Goal: Book appointment/travel/reservation

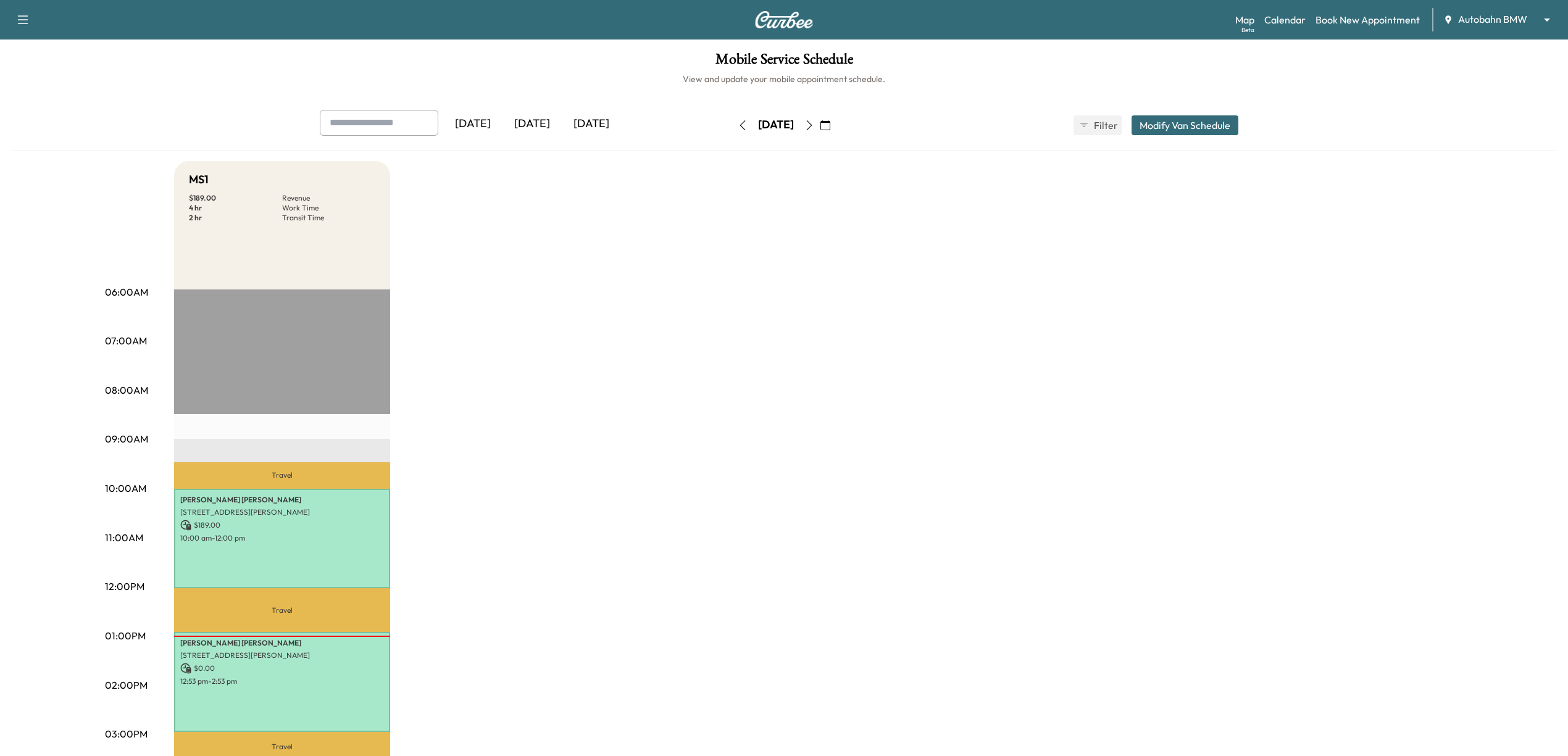
click at [836, 126] on button "button" at bounding box center [826, 125] width 21 height 20
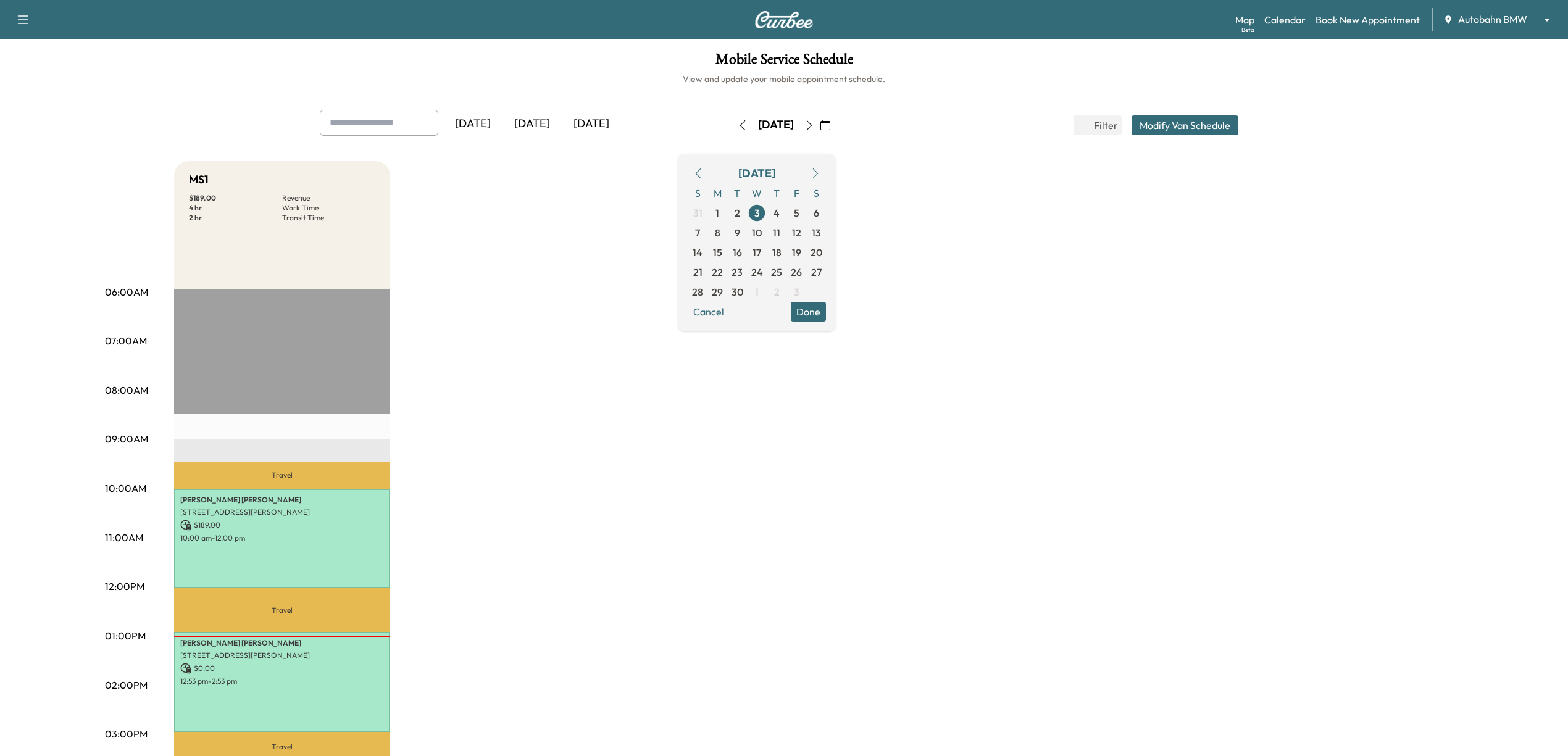
drag, startPoint x: 751, startPoint y: 174, endPoint x: 774, endPoint y: 200, distance: 34.7
click at [709, 174] on button "button" at bounding box center [698, 174] width 21 height 20
drag, startPoint x: 746, startPoint y: 175, endPoint x: 758, endPoint y: 198, distance: 25.9
click at [703, 175] on icon "button" at bounding box center [698, 174] width 10 height 10
click at [779, 235] on span "7" at bounding box center [776, 232] width 5 height 15
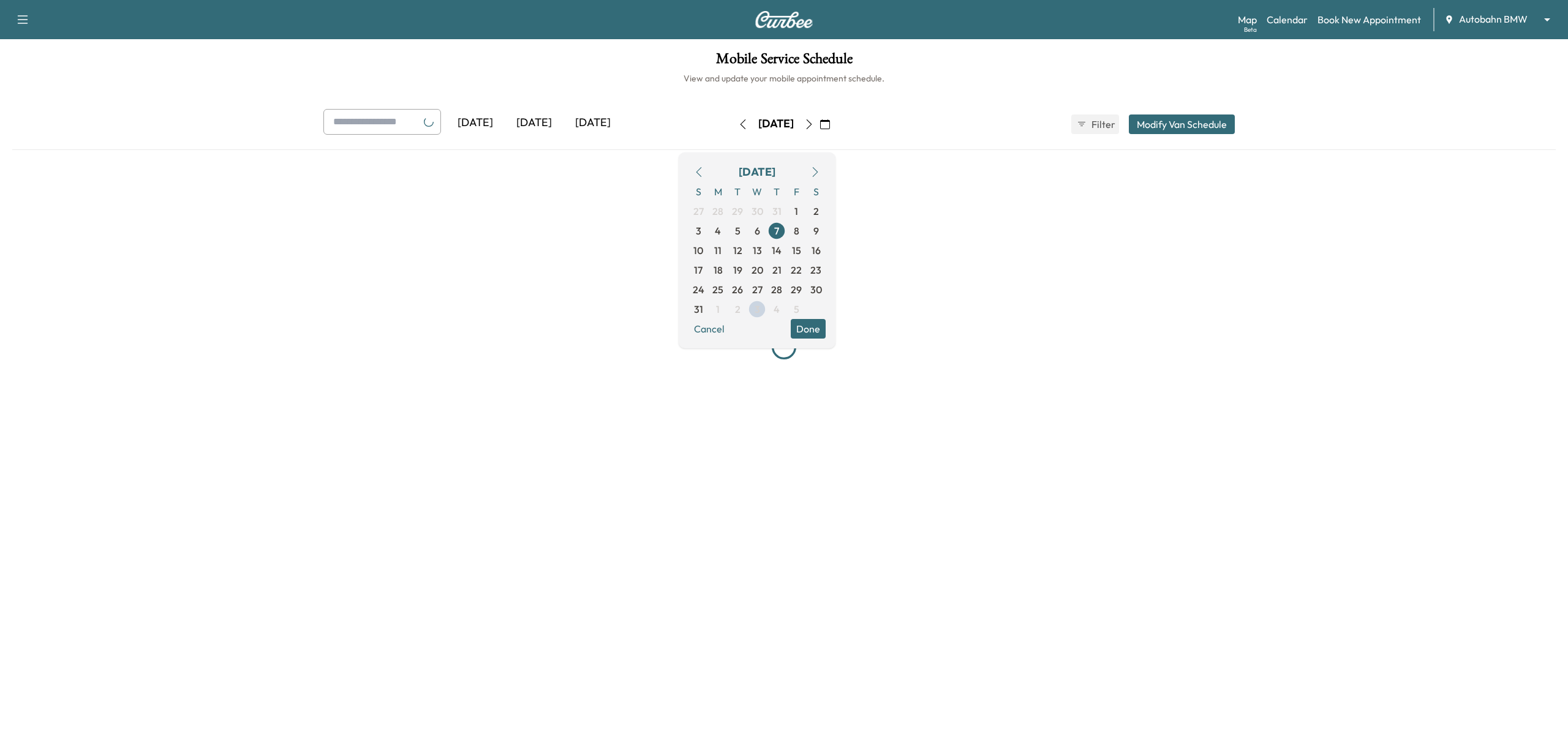
click at [971, 467] on div at bounding box center [783, 347] width 1543 height 375
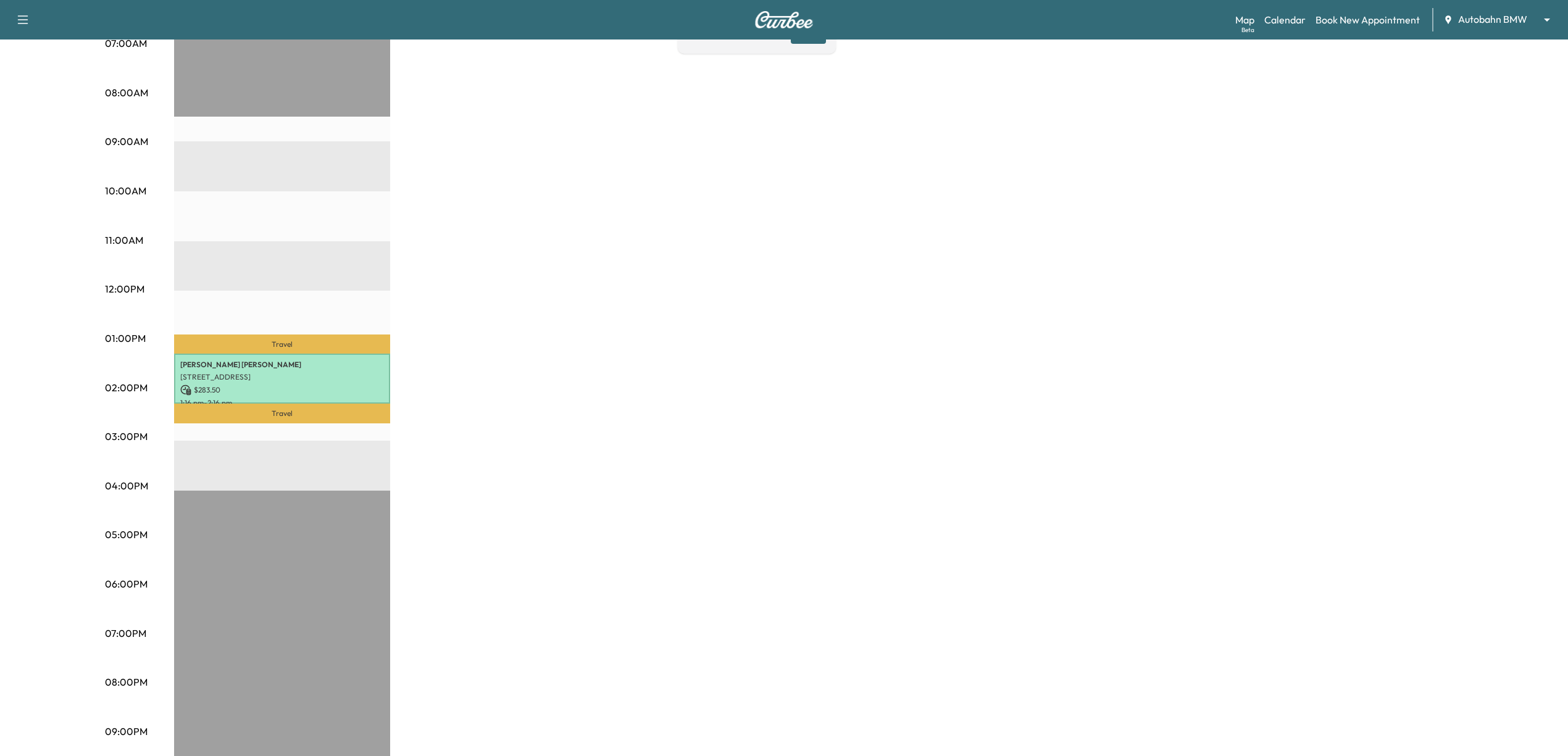
scroll to position [329, 0]
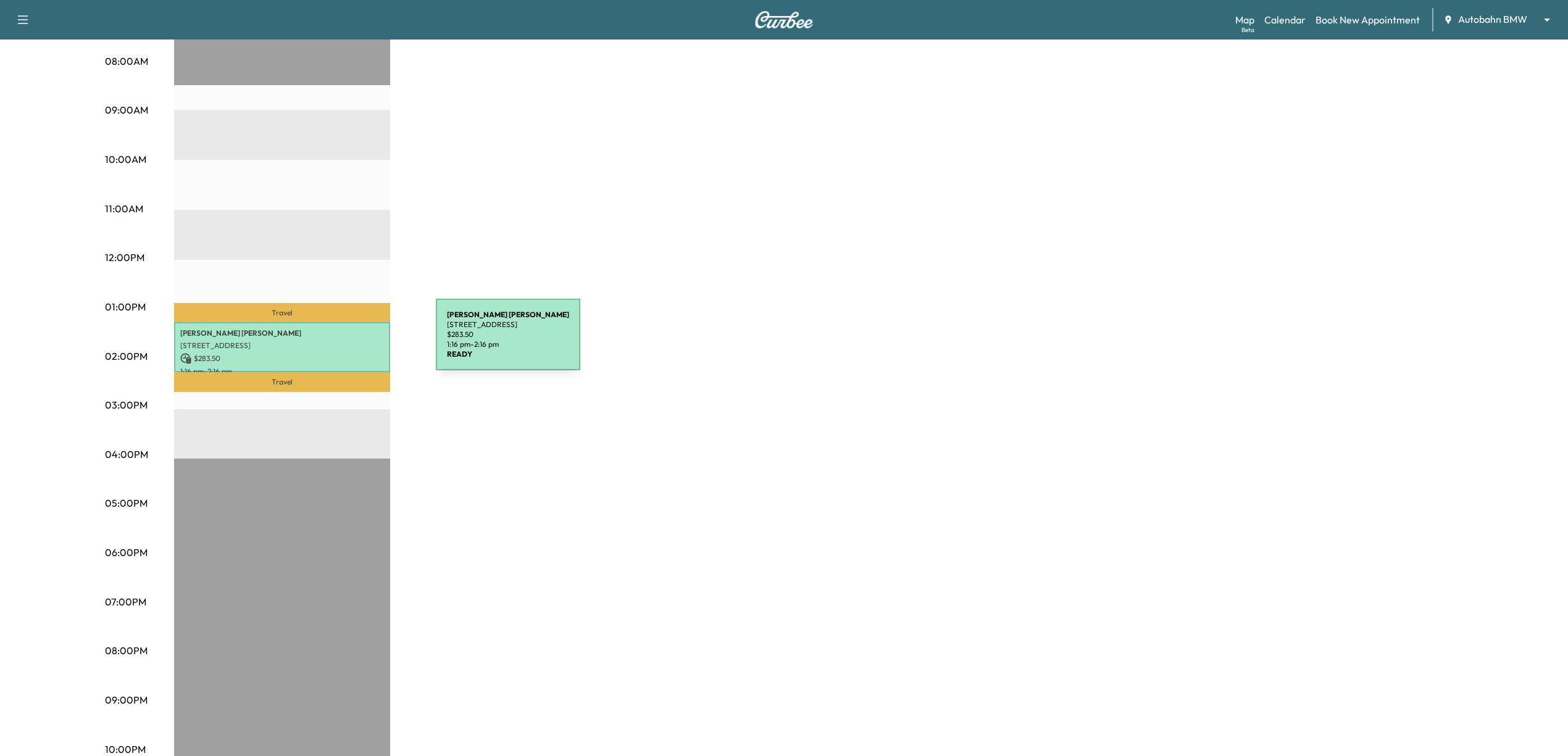
click at [342, 342] on p "[STREET_ADDRESS]" at bounding box center [281, 346] width 203 height 10
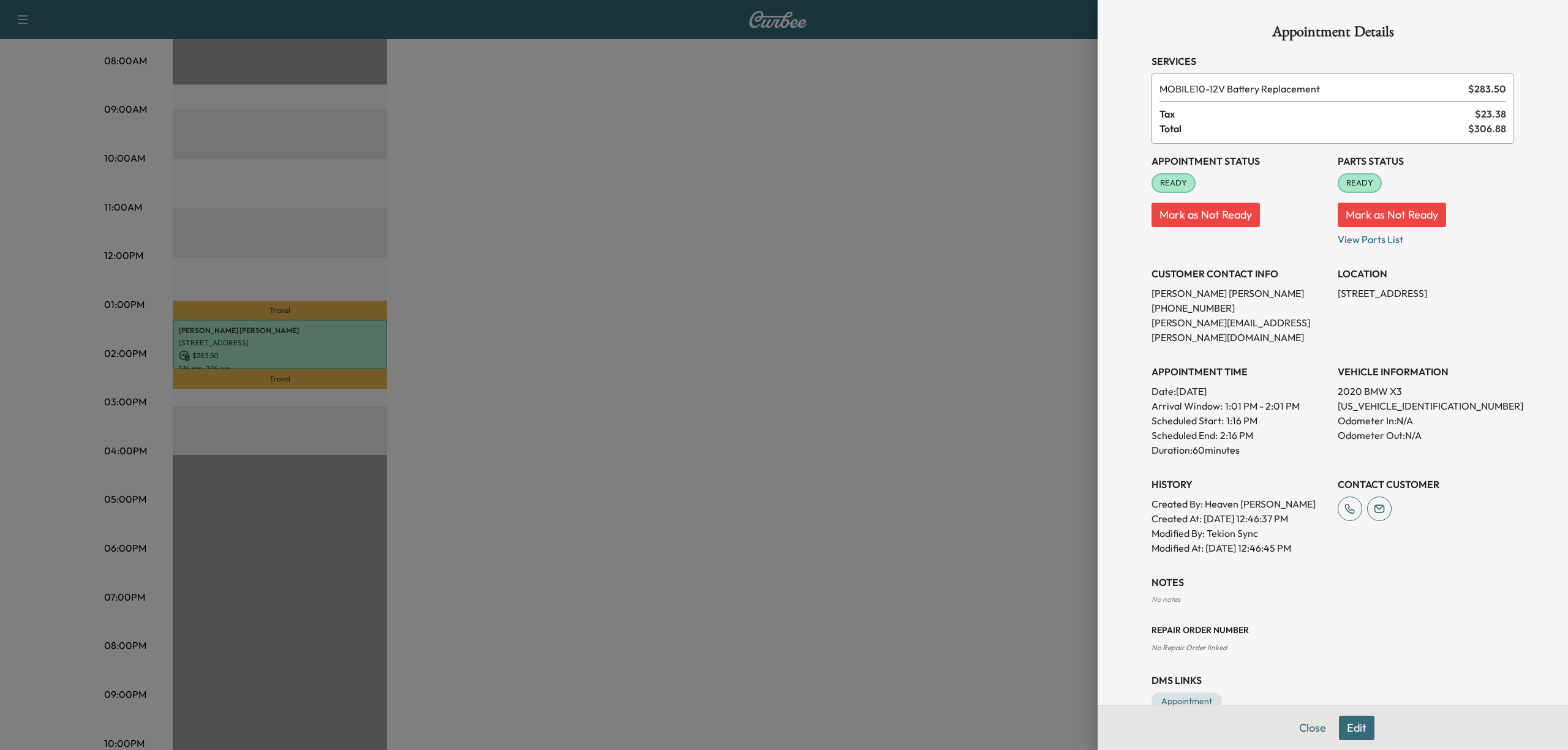
click at [766, 426] on div at bounding box center [784, 375] width 1568 height 750
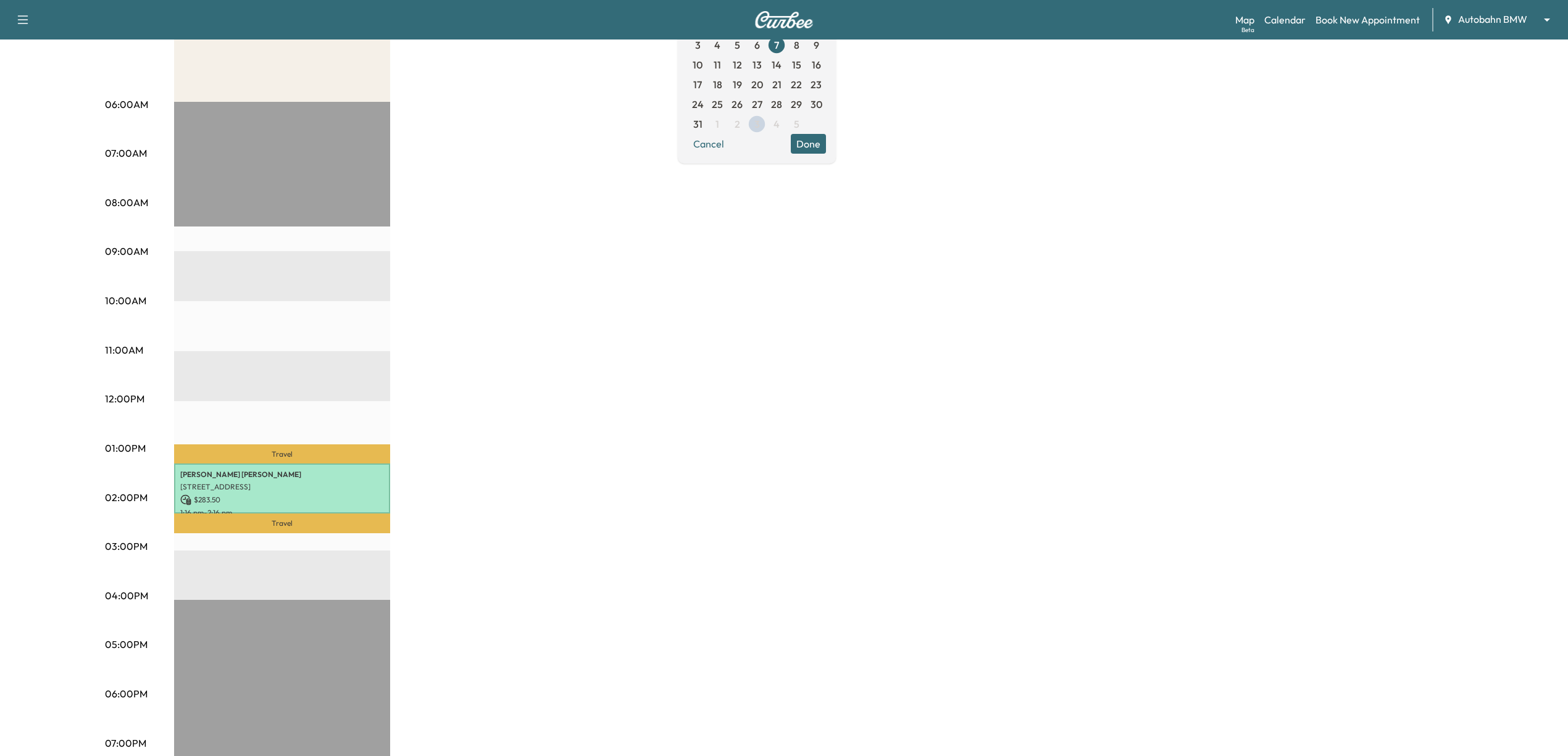
scroll to position [0, 0]
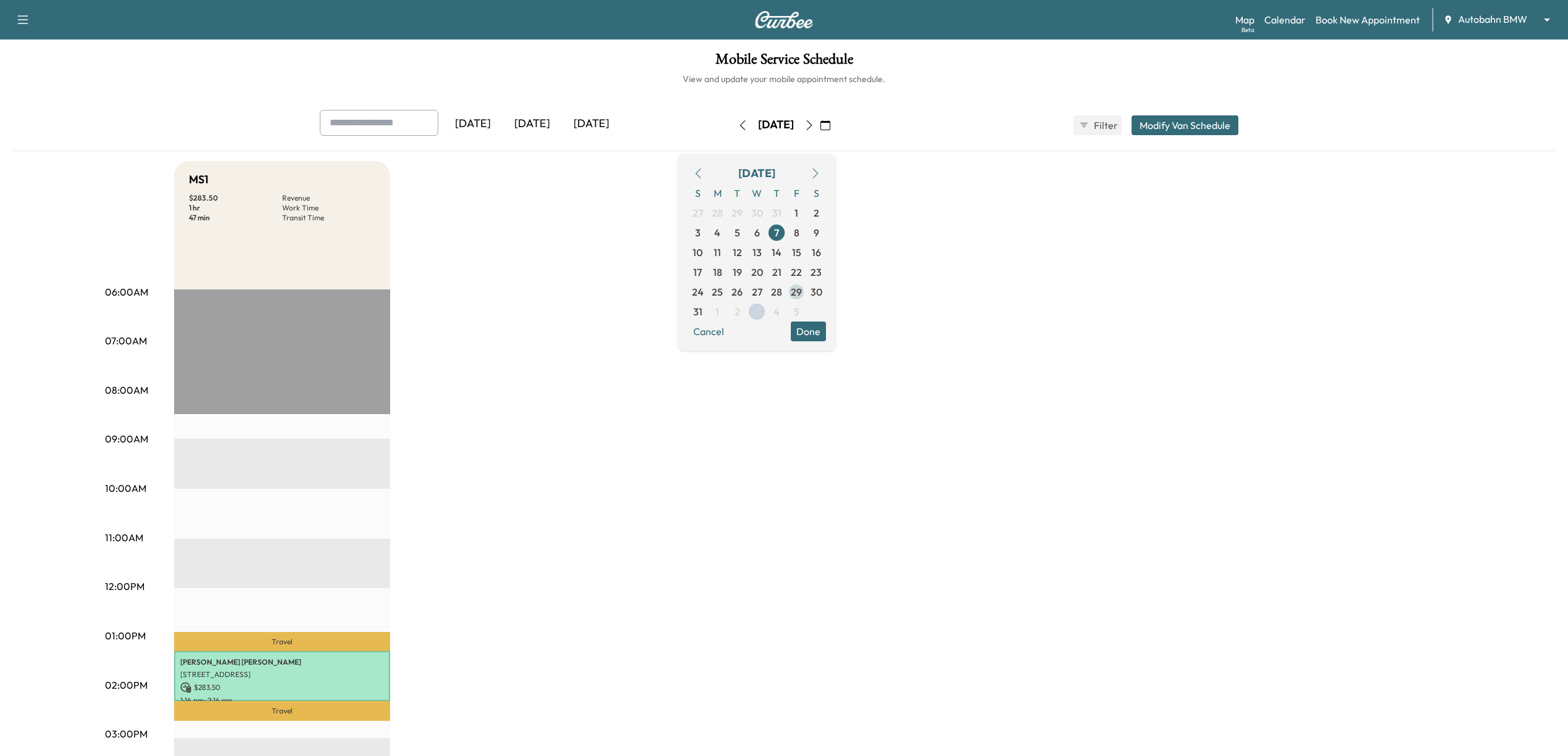
click at [802, 294] on span "29" at bounding box center [797, 292] width 11 height 15
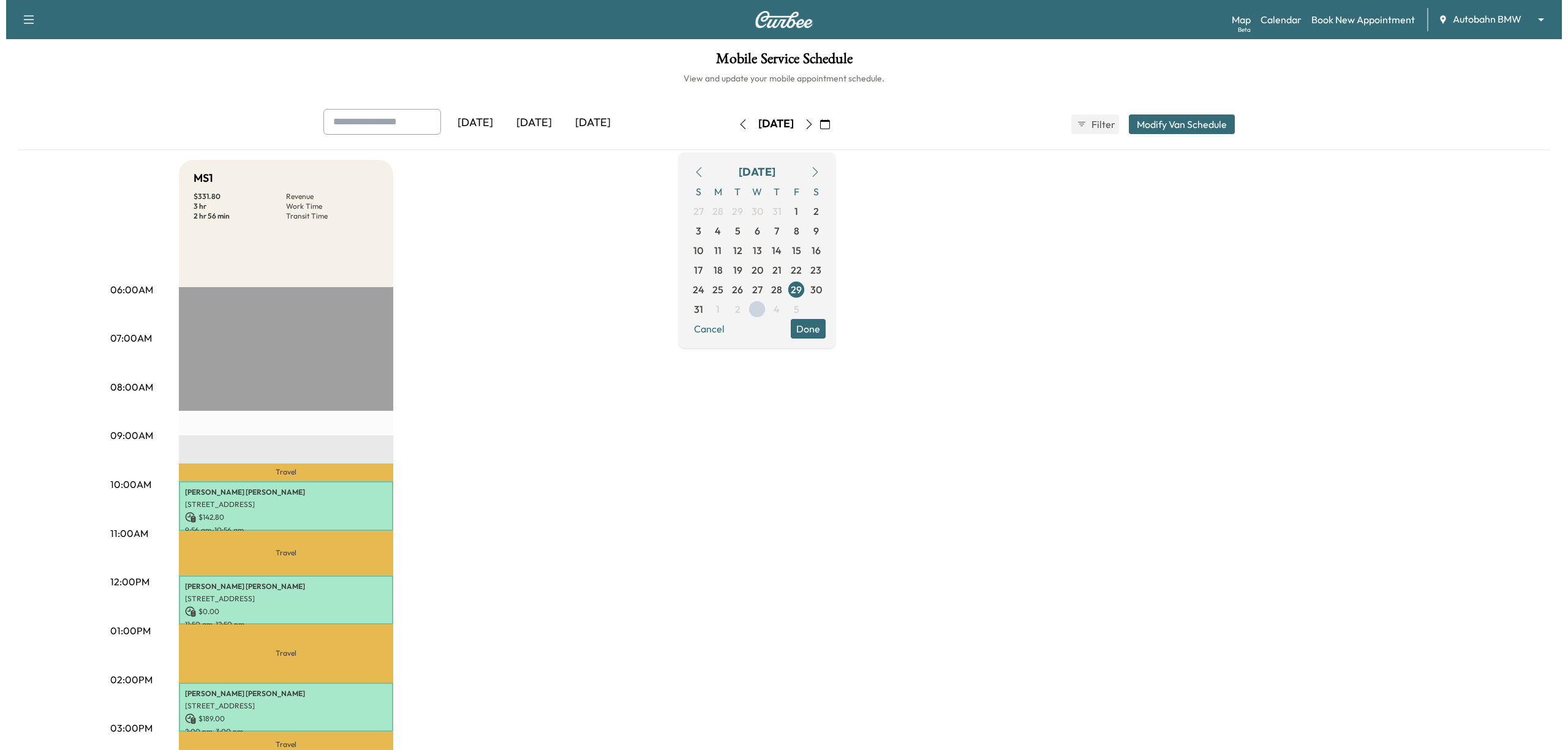
scroll to position [82, 0]
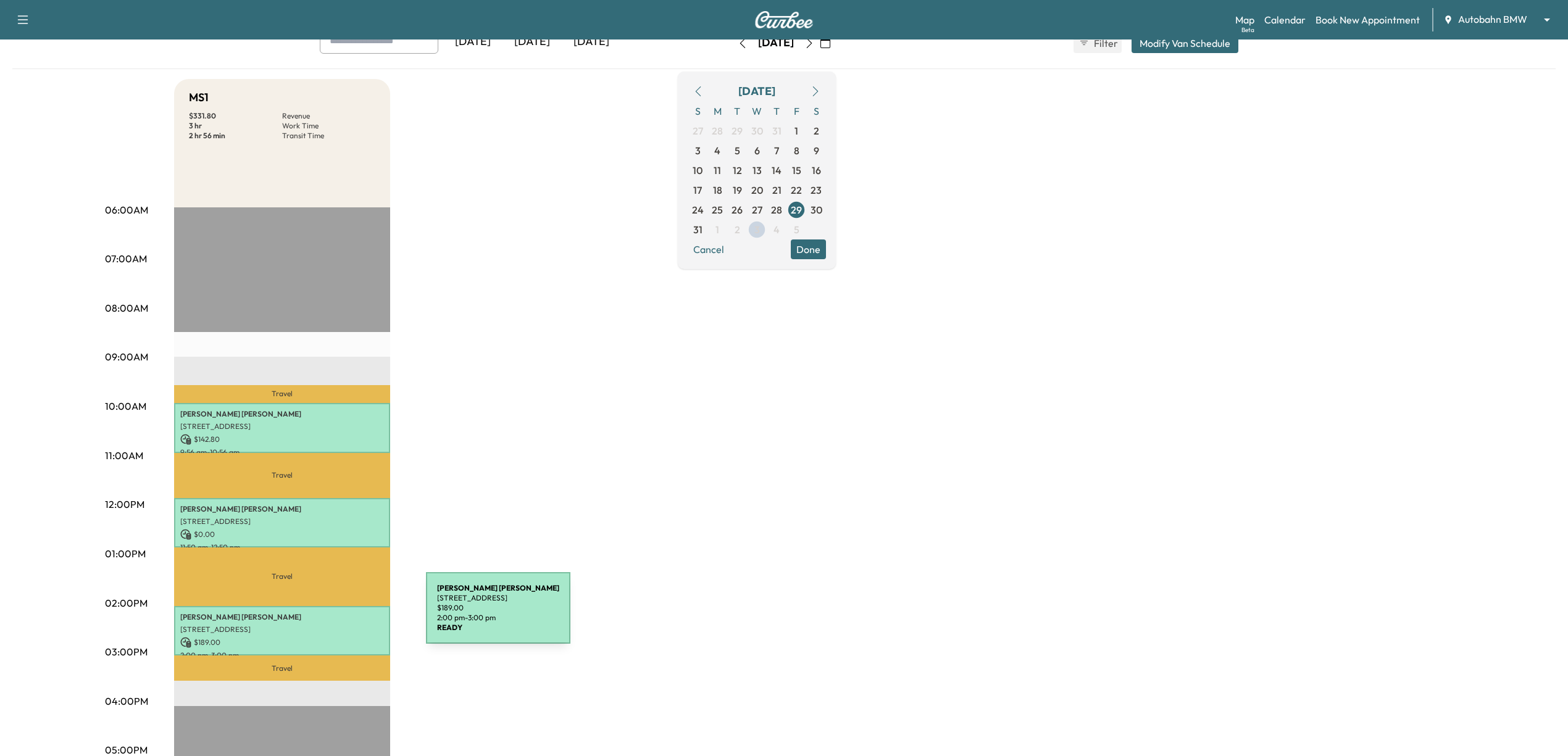
click at [333, 615] on p "[PERSON_NAME]" at bounding box center [281, 617] width 203 height 10
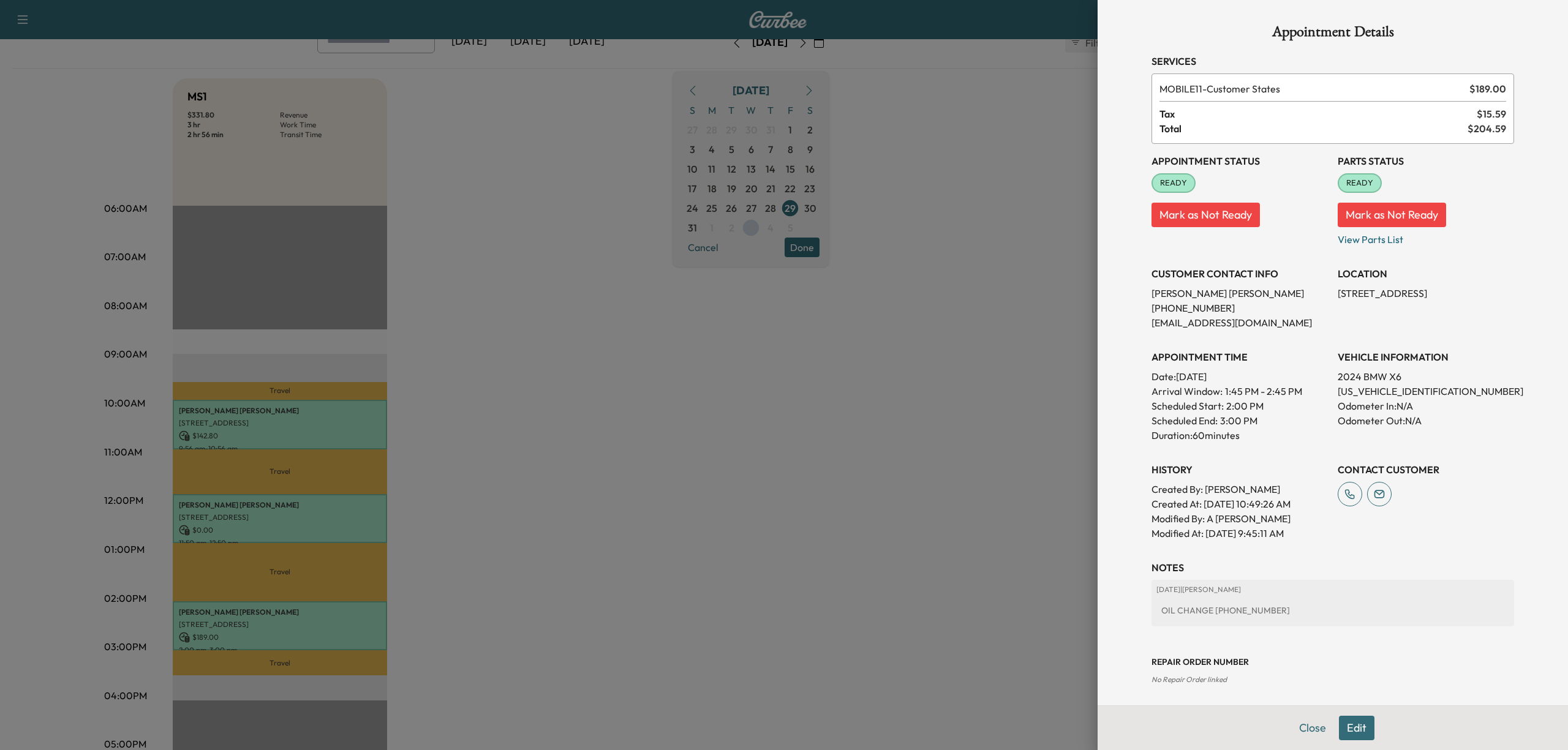
click at [873, 528] on div at bounding box center [784, 375] width 1568 height 750
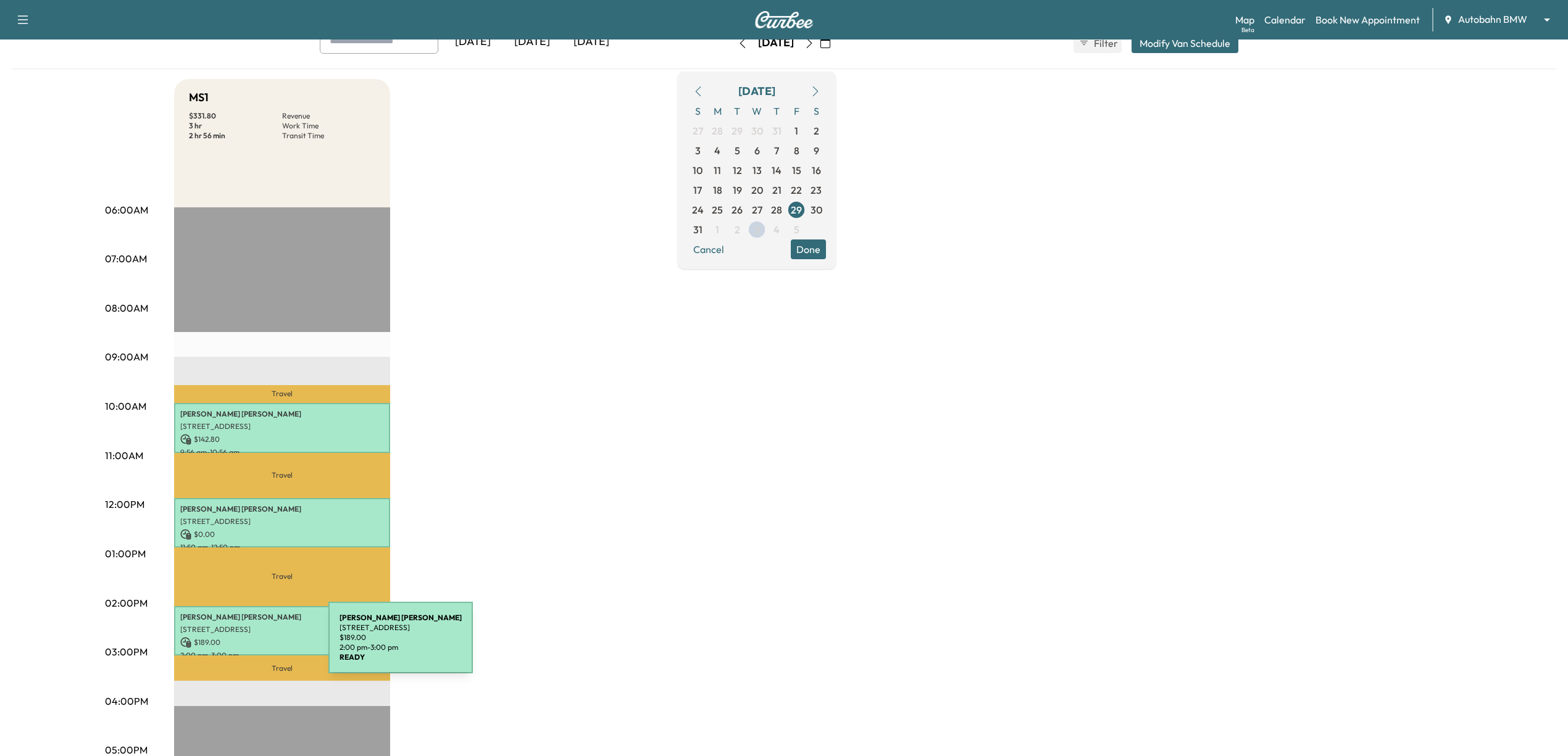
click at [236, 650] on p "2:00 pm - 3:00 pm" at bounding box center [281, 655] width 203 height 10
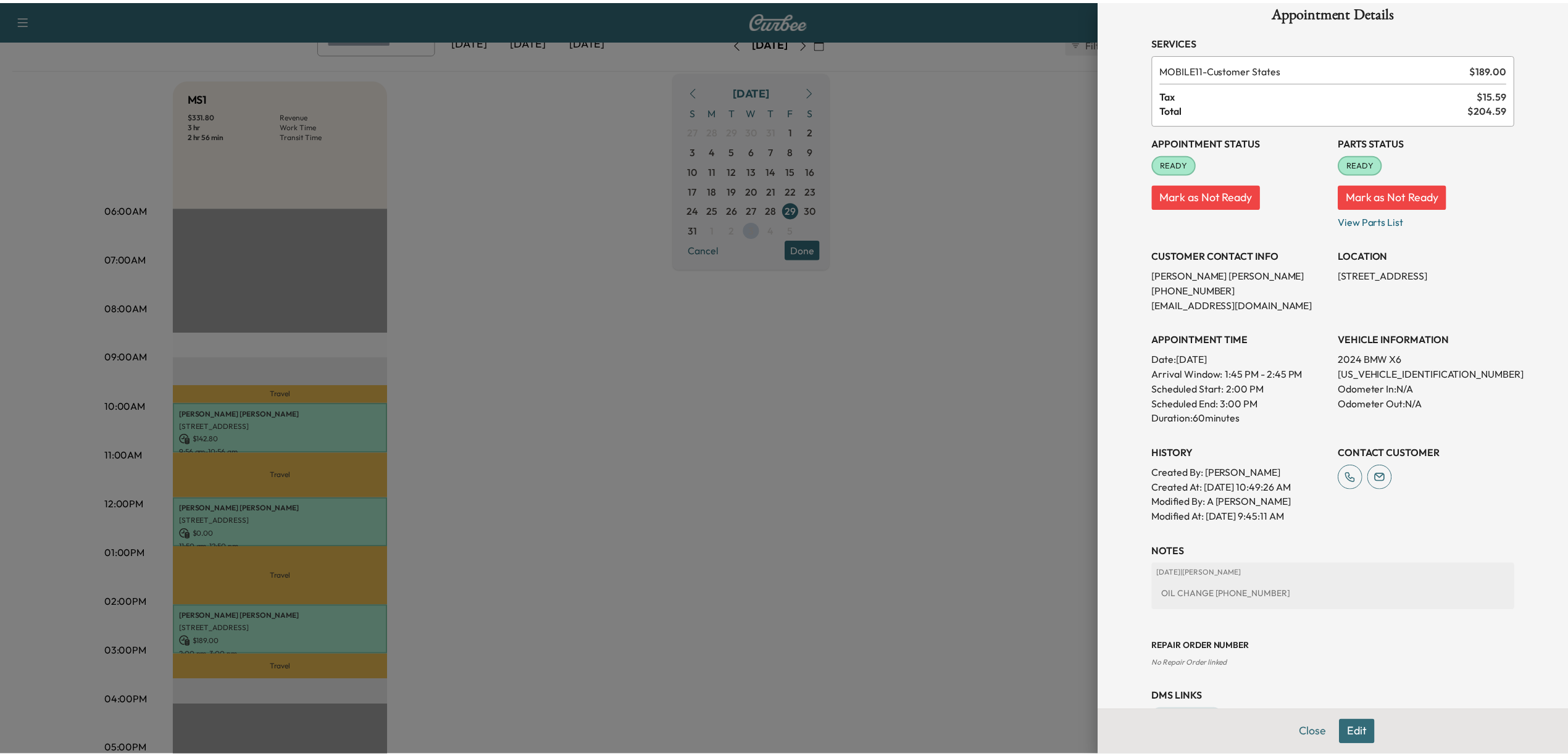
scroll to position [0, 0]
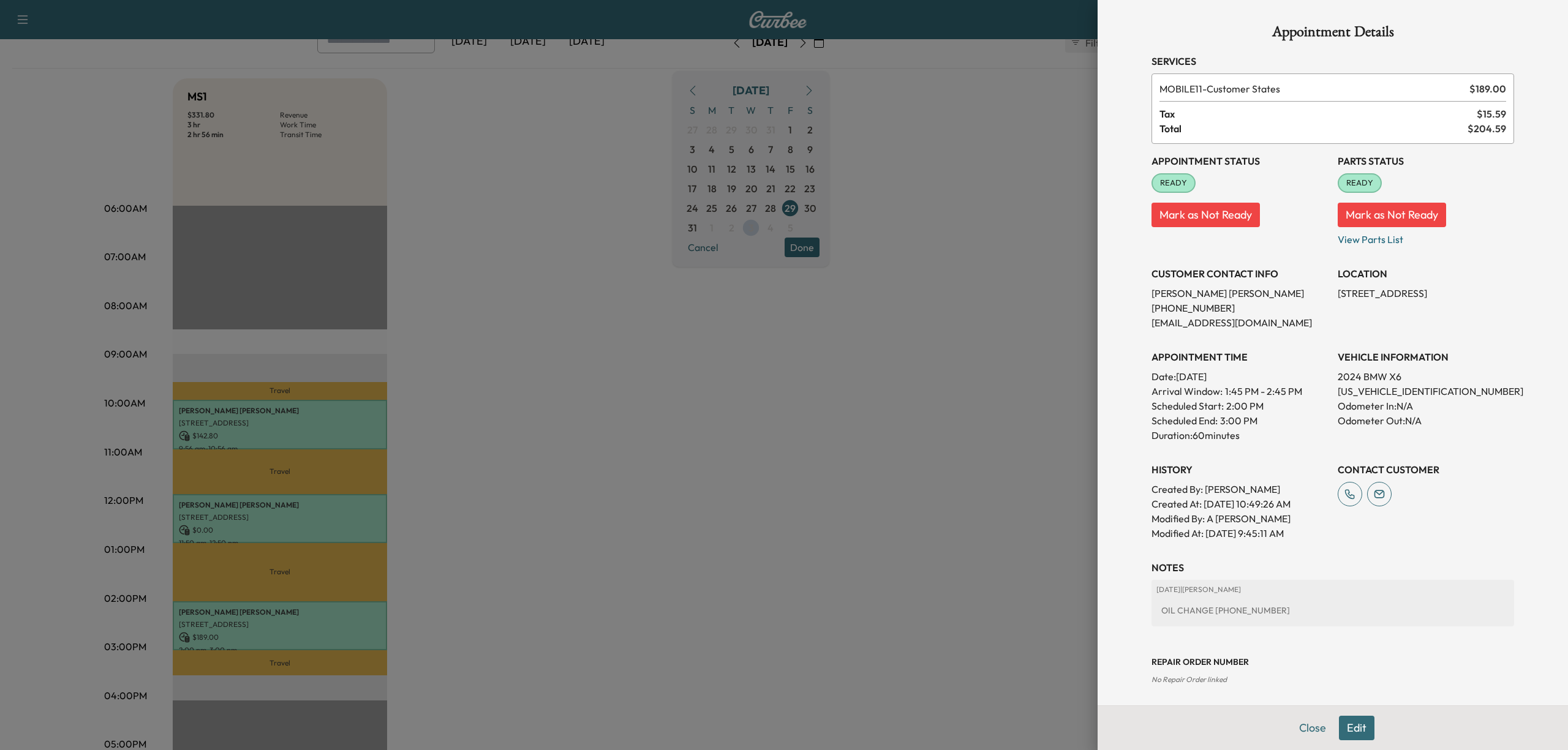
click at [916, 377] on div at bounding box center [784, 375] width 1568 height 750
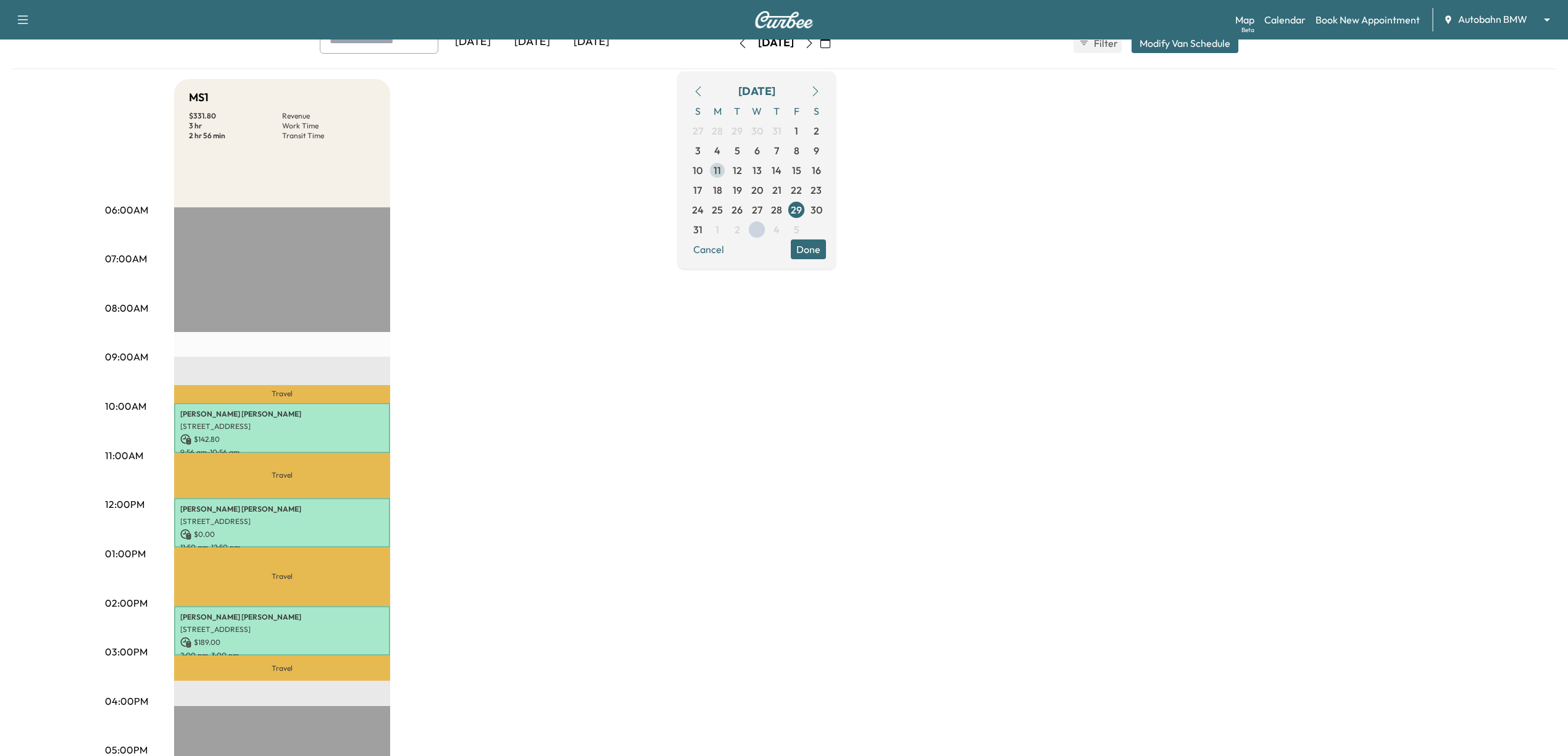
click at [721, 174] on span "11" at bounding box center [717, 170] width 7 height 15
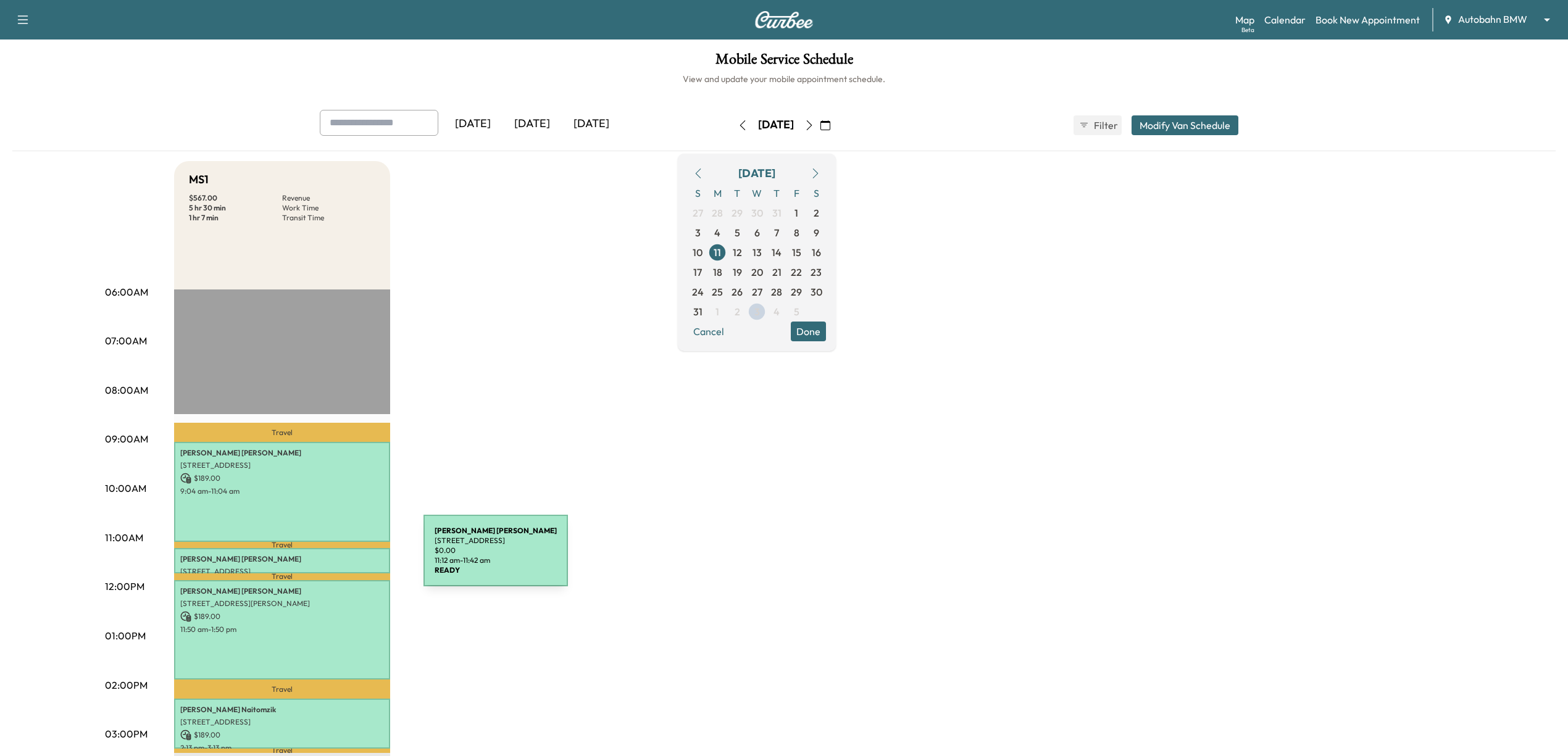
click at [331, 557] on p "[PERSON_NAME]" at bounding box center [281, 559] width 203 height 10
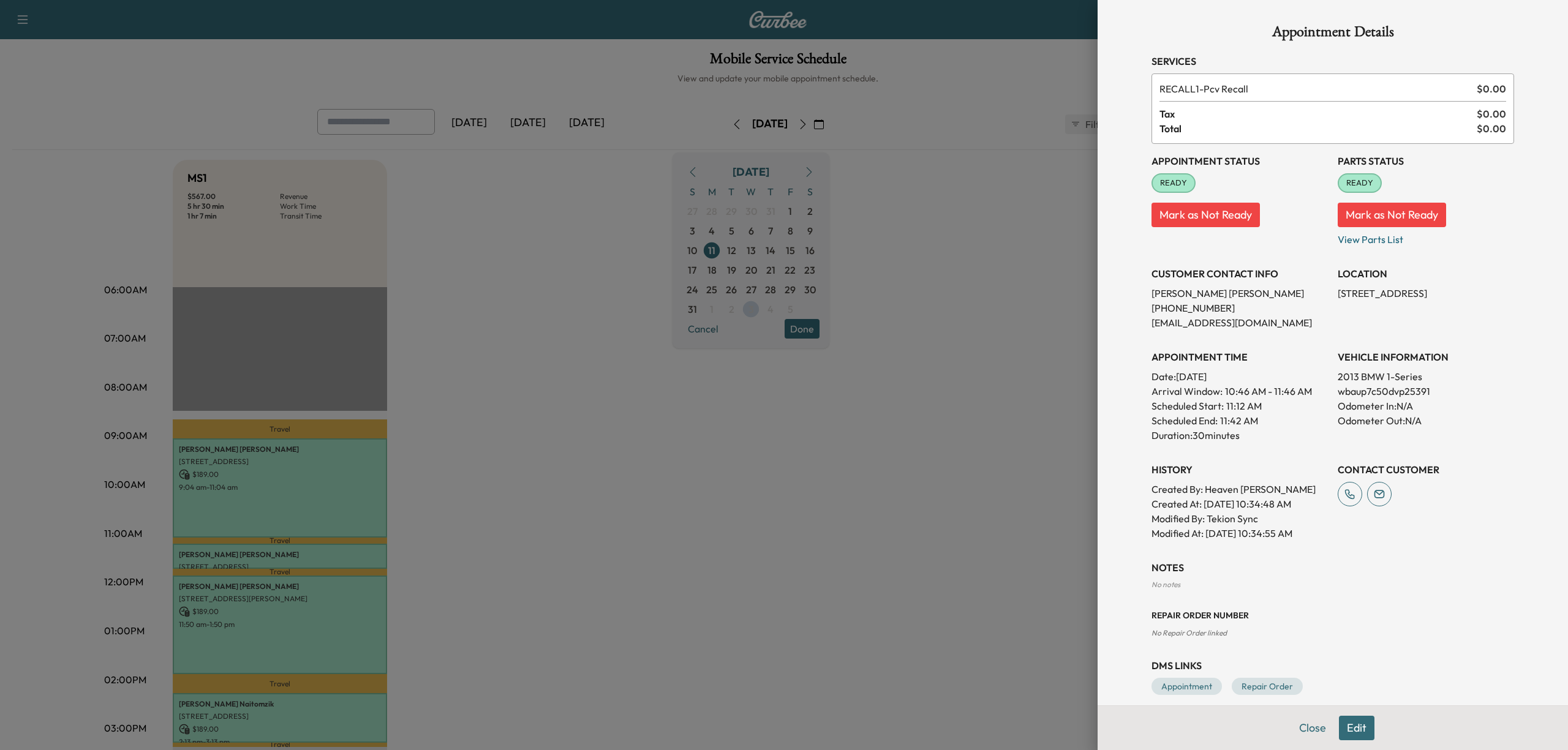
click at [875, 265] on div at bounding box center [784, 375] width 1568 height 750
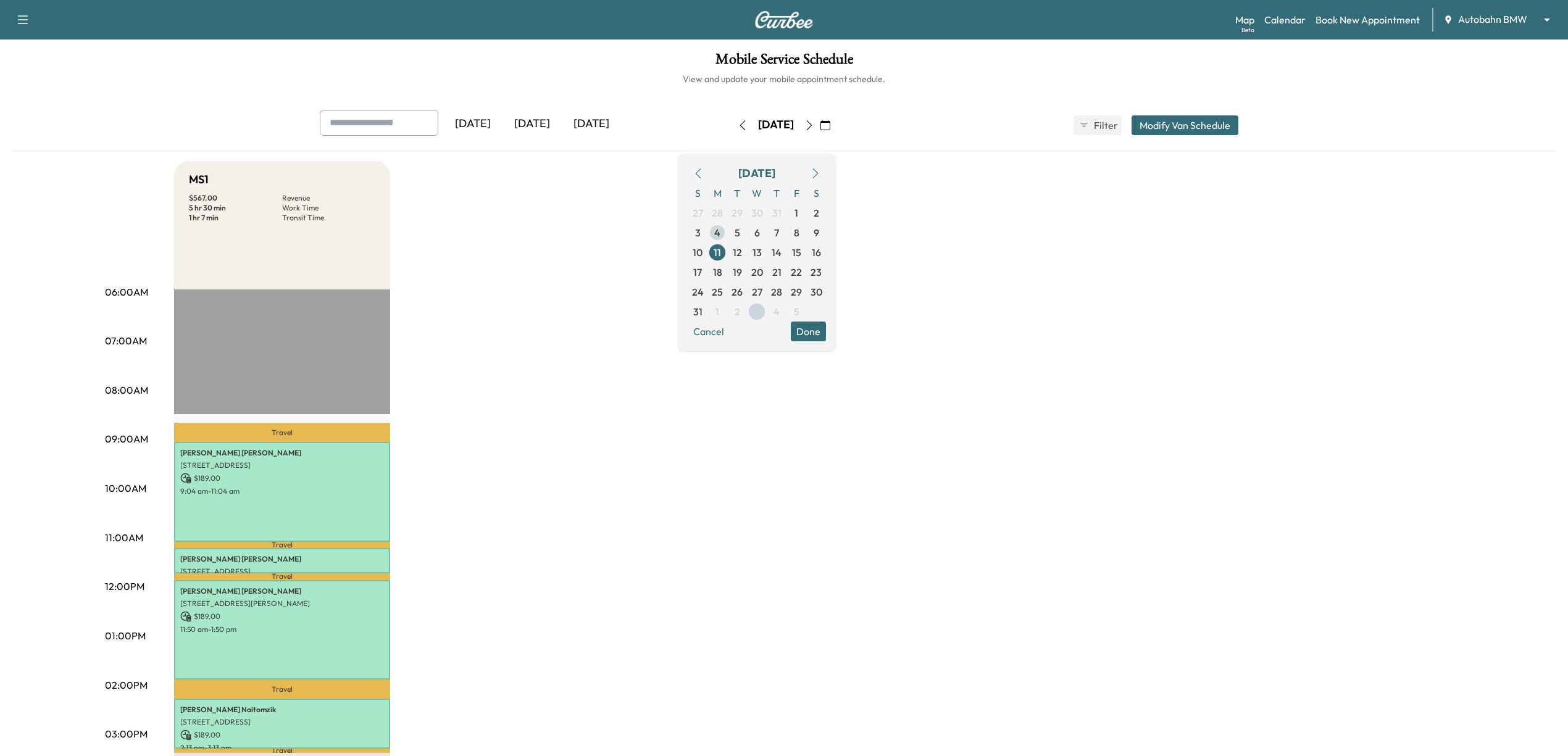
click at [720, 236] on span "4" at bounding box center [717, 232] width 6 height 15
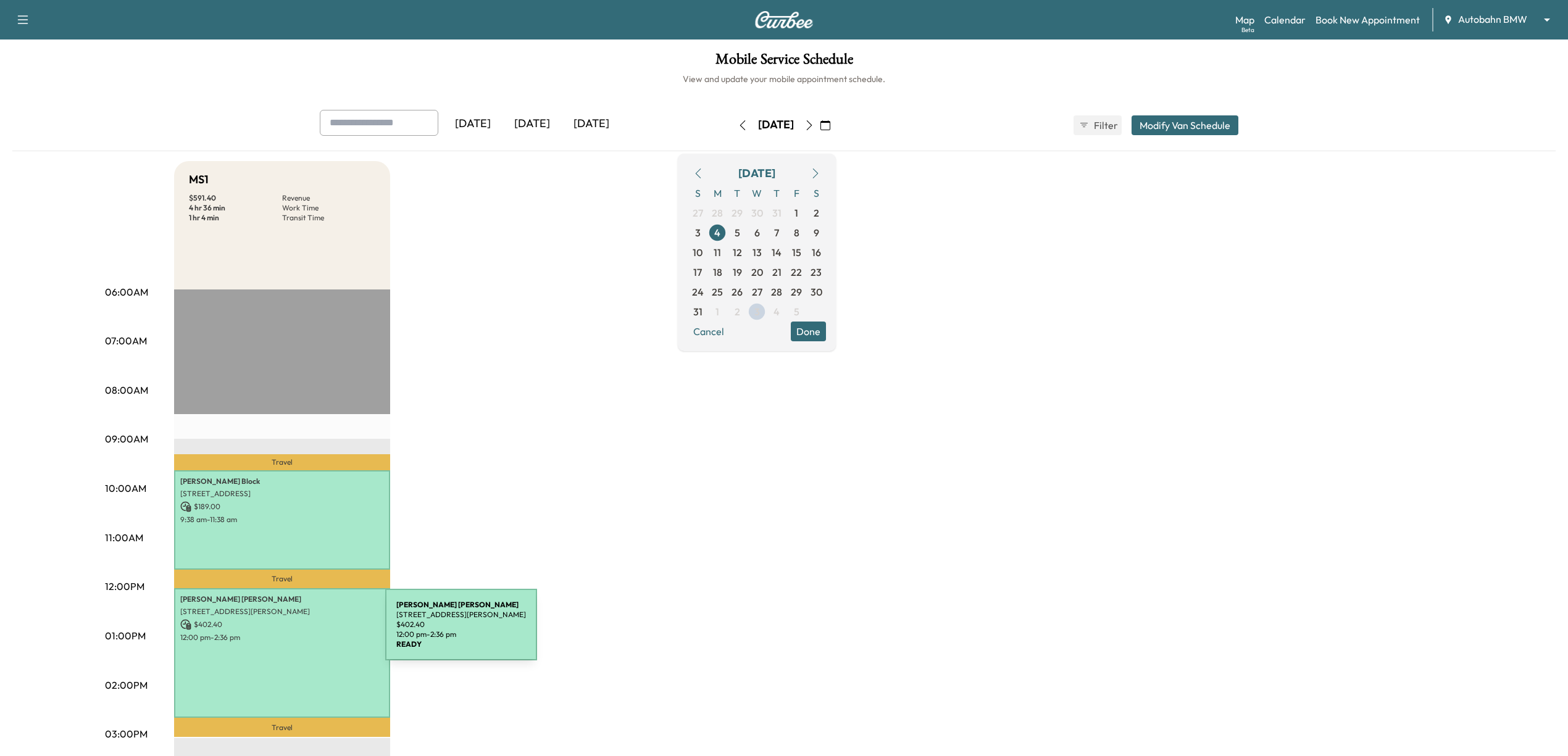
click at [293, 633] on p "12:00 pm - 2:36 pm" at bounding box center [281, 638] width 203 height 10
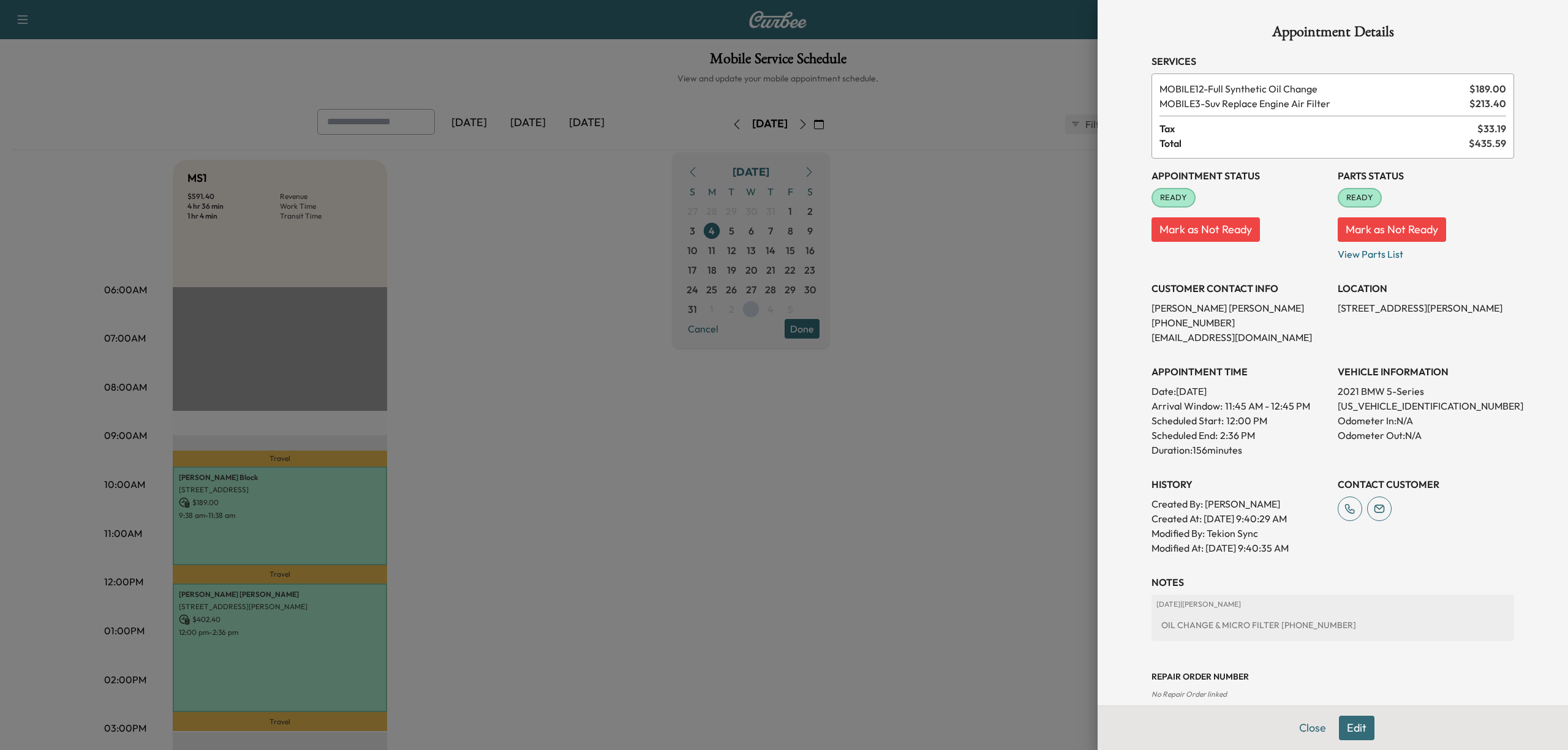
click at [942, 278] on div at bounding box center [784, 375] width 1568 height 750
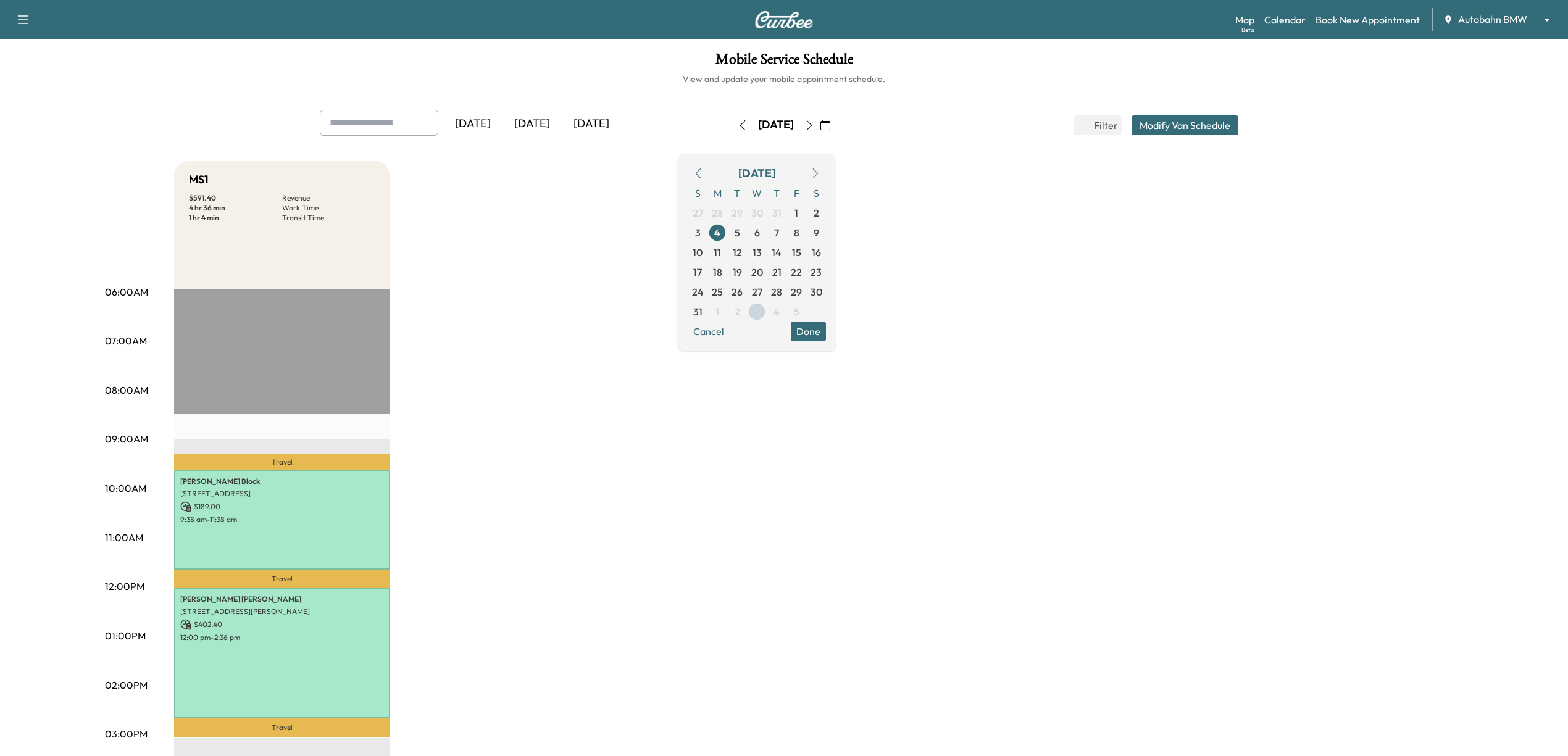
drag, startPoint x: 1503, startPoint y: 30, endPoint x: 1503, endPoint y: 40, distance: 10.0
click at [1503, 28] on div "Map Beta Calendar Book New Appointment Autobahn BMW ******** ​" at bounding box center [1397, 19] width 323 height 23
click at [1500, 23] on body "Support Log Out Map Beta Calendar Book New Appointment Autobahn BMW ******** ​ …" at bounding box center [784, 378] width 1568 height 756
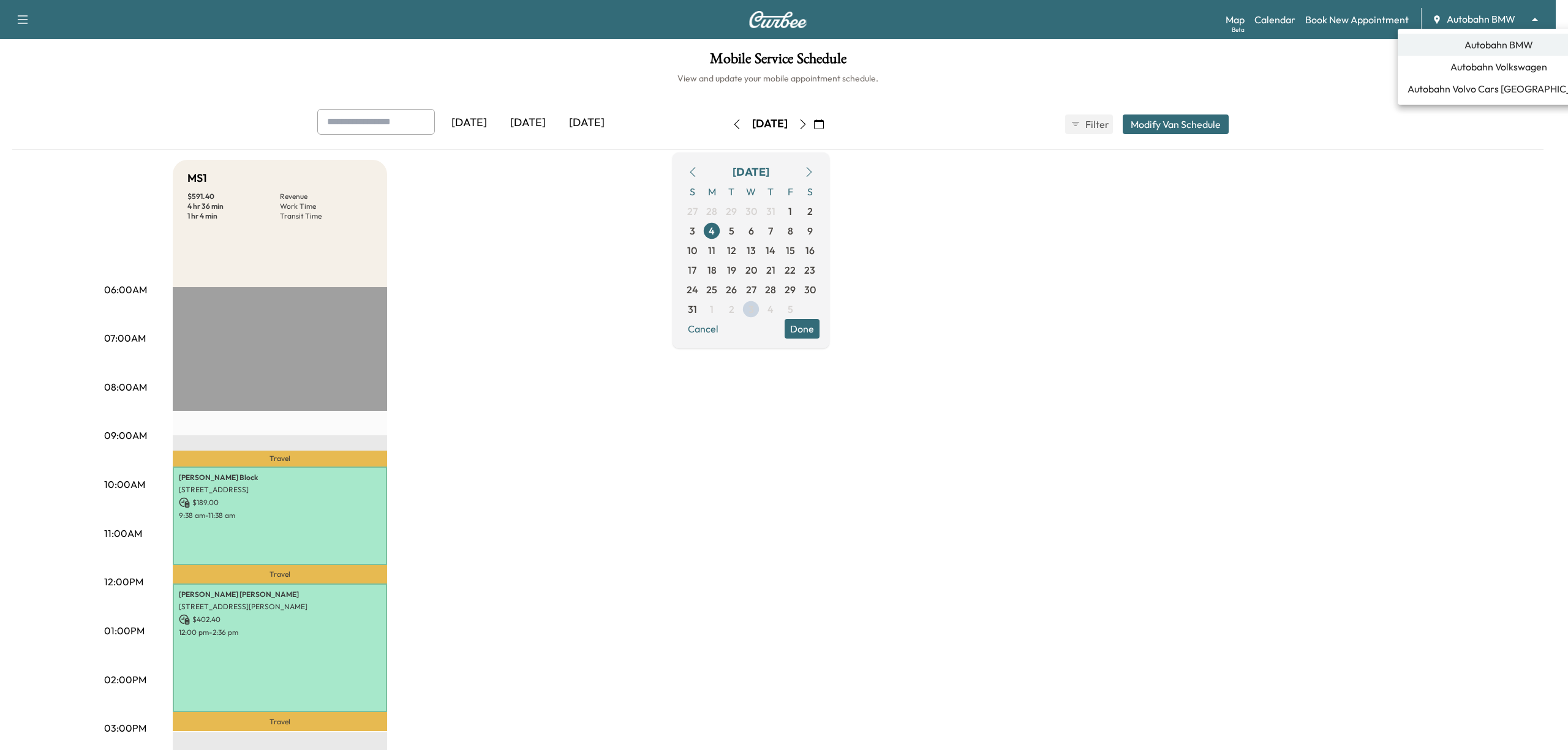
click at [1499, 72] on span "Autobahn Volkswagen" at bounding box center [1498, 66] width 97 height 15
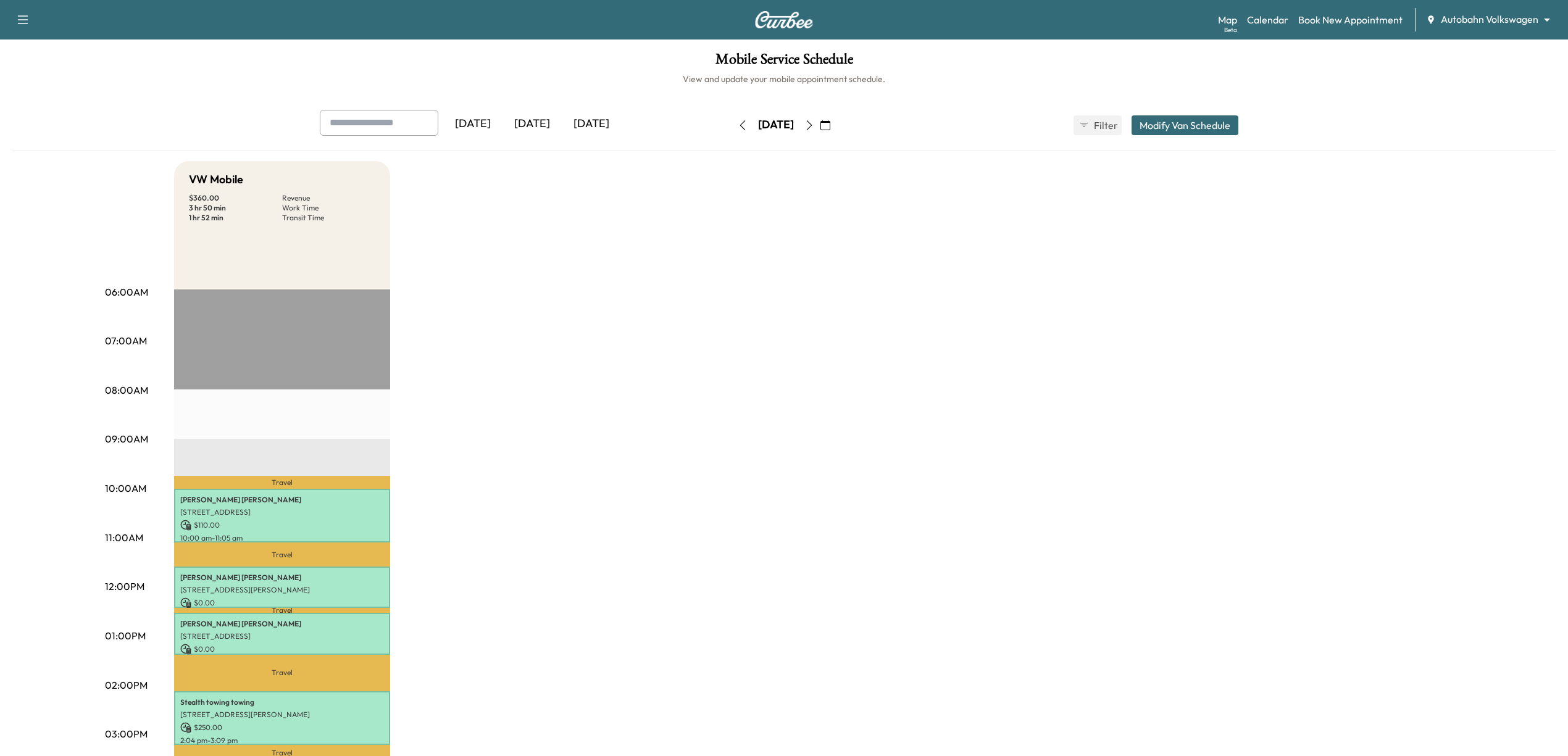
click at [830, 123] on icon "button" at bounding box center [825, 125] width 10 height 10
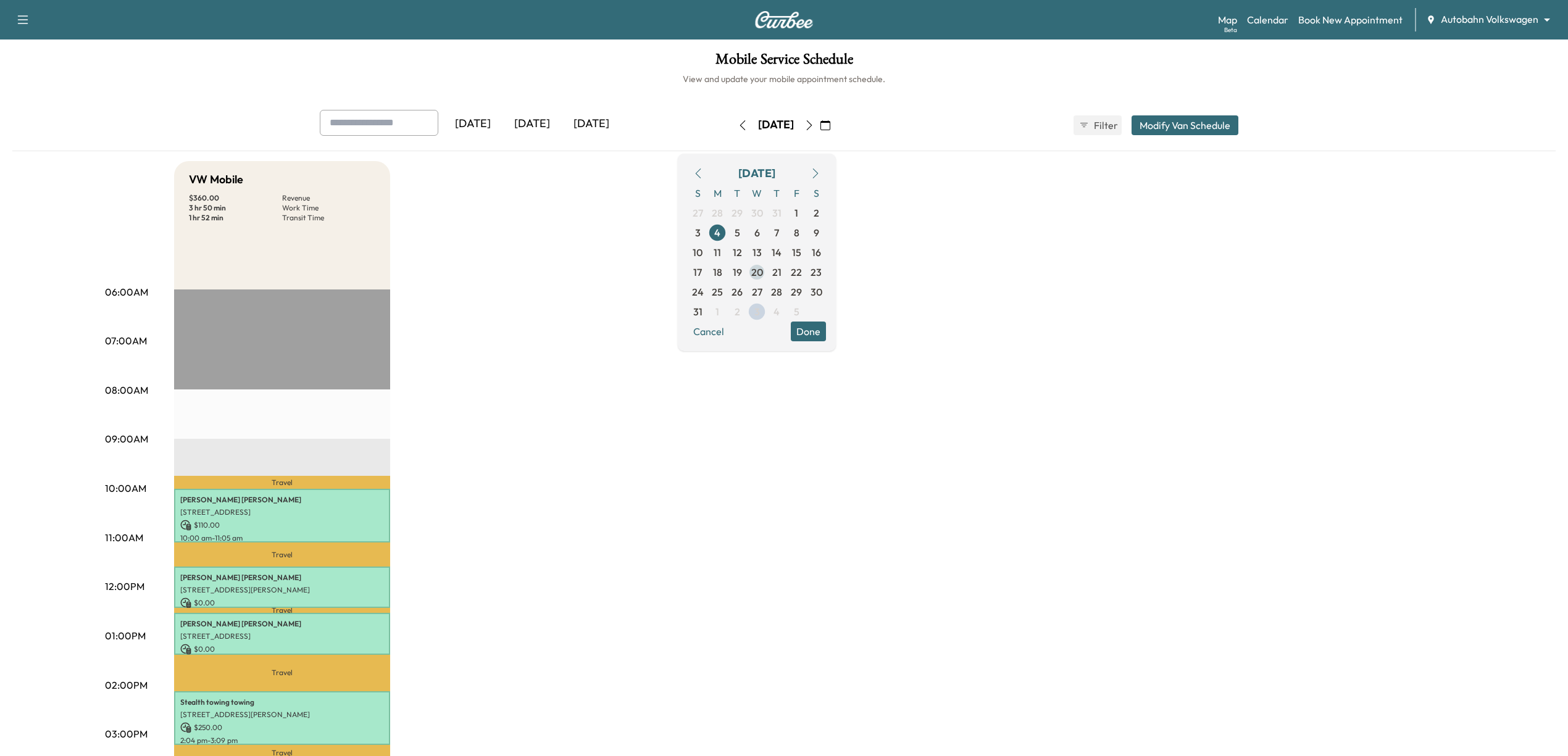
click at [763, 276] on span "20" at bounding box center [757, 272] width 12 height 15
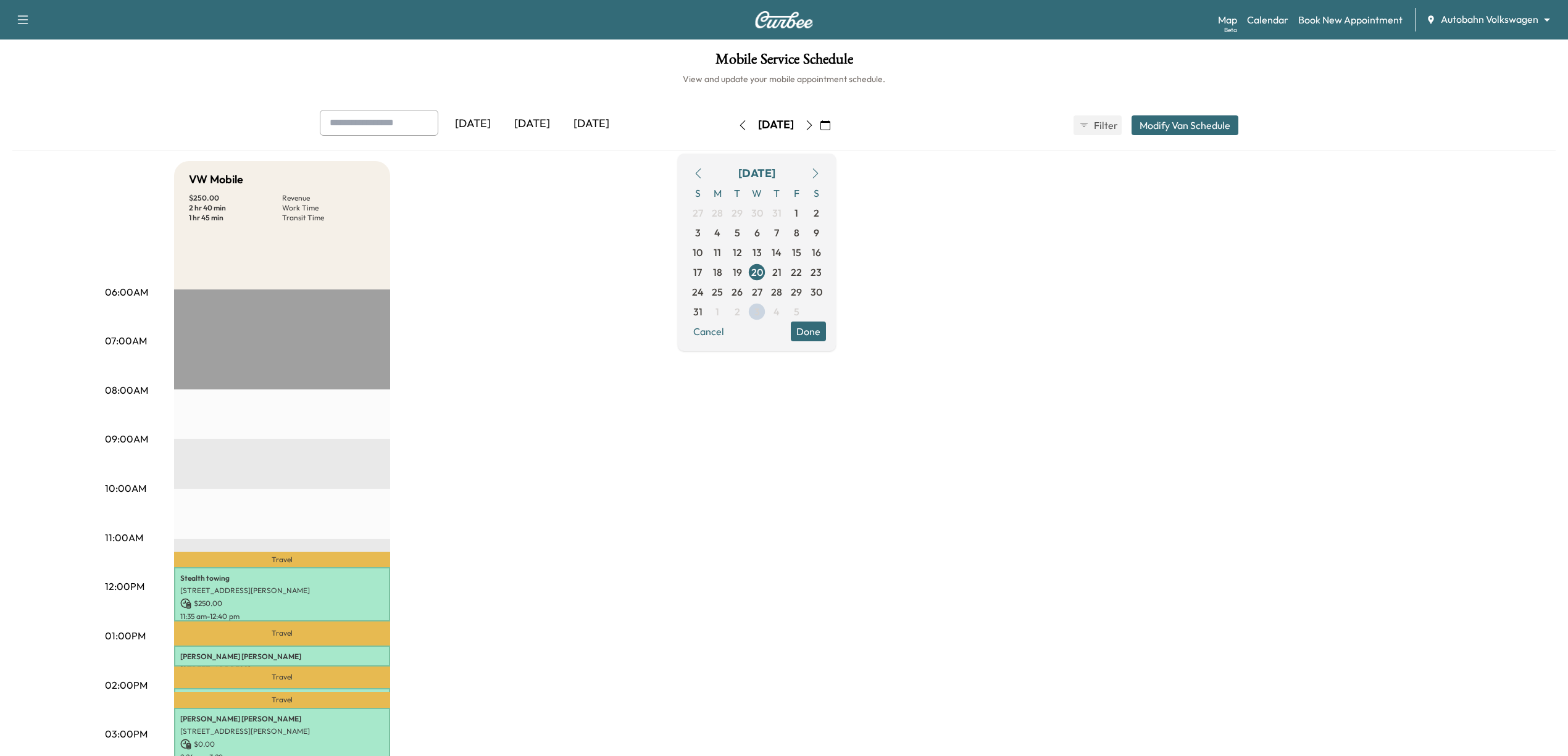
click at [854, 579] on div "VW Mobile $ 250.00 Revenue 2 hr 40 min Work Time 1 hr 45 min Transit Time Trave…" at bounding box center [819, 624] width 1289 height 925
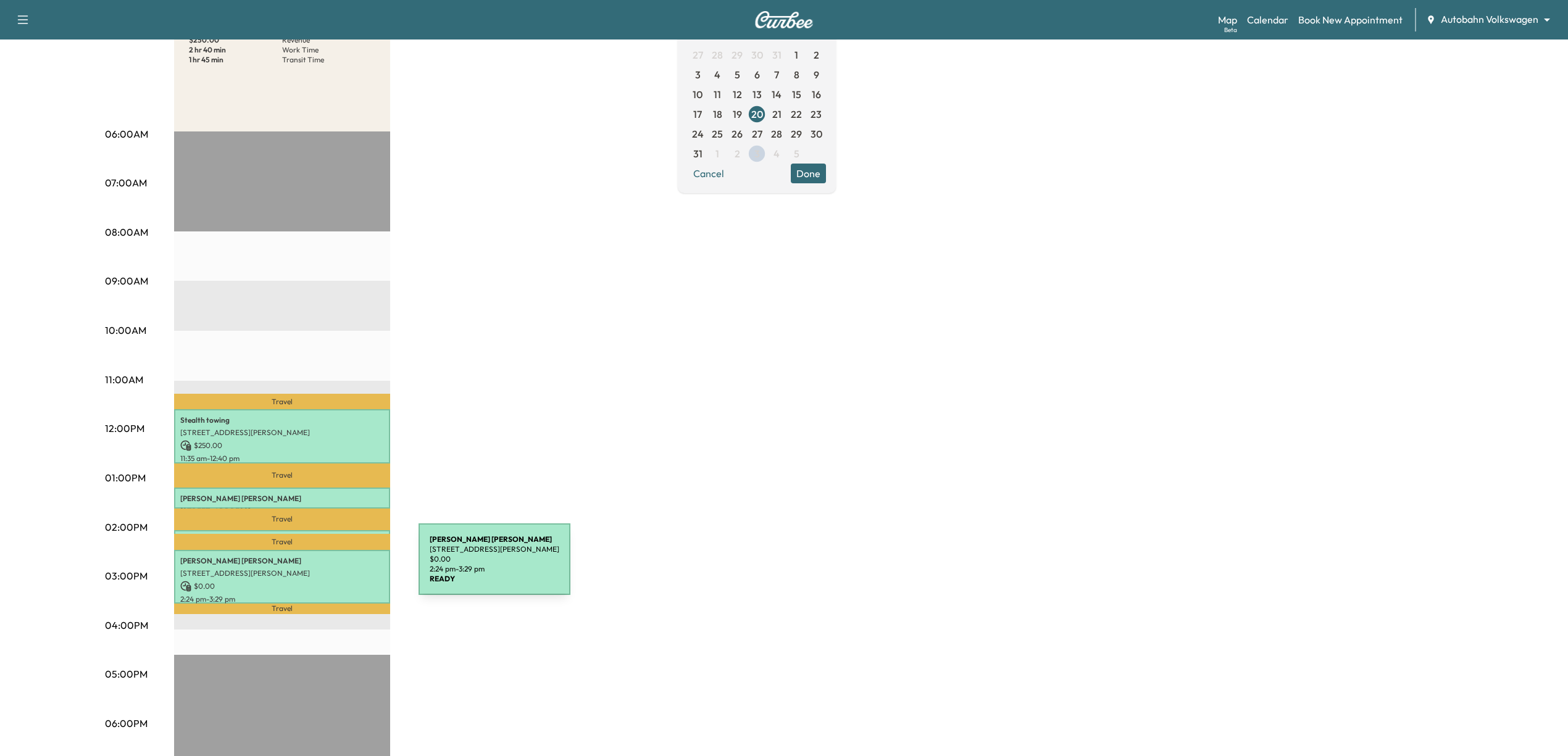
scroll to position [164, 0]
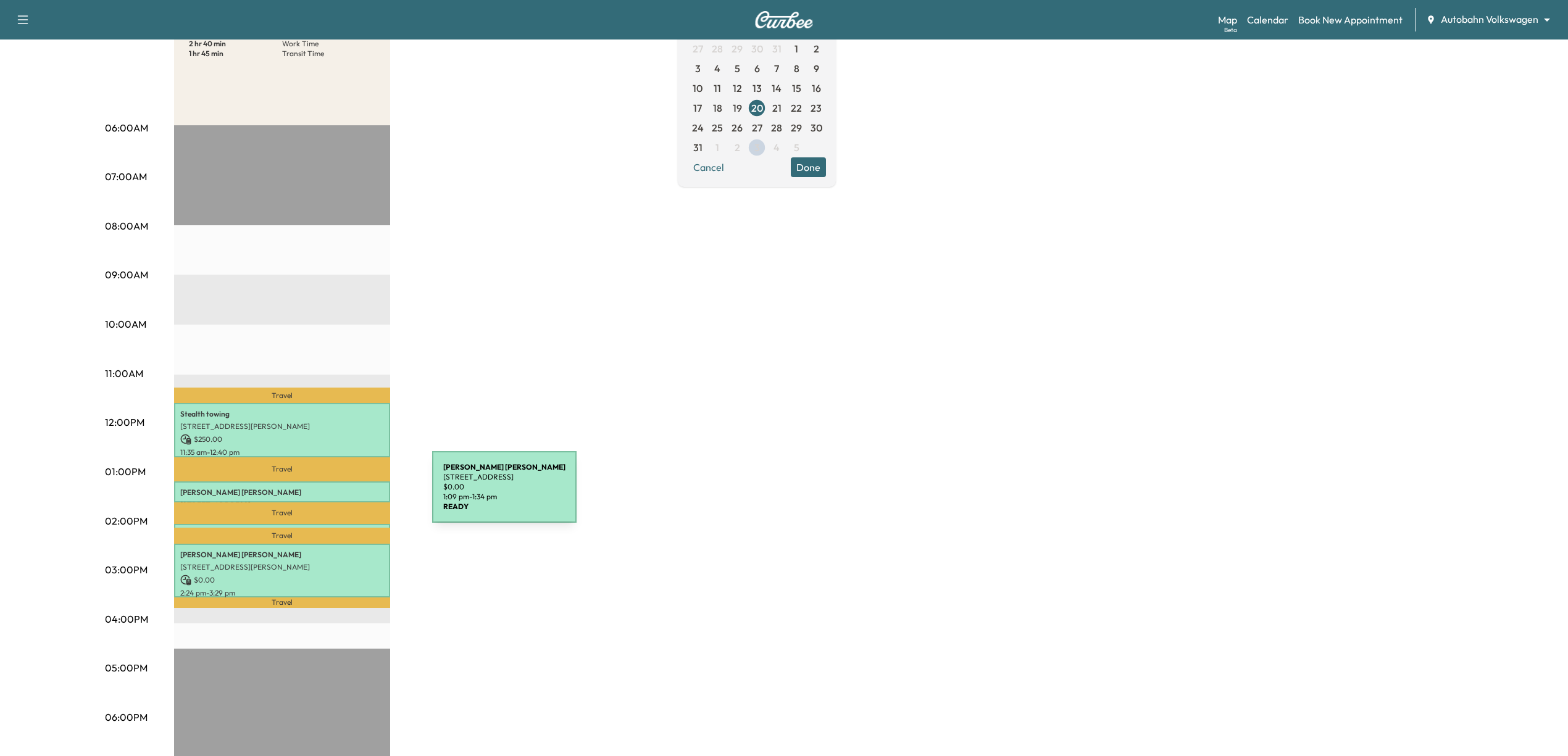
click at [341, 492] on div "[PERSON_NAME] [STREET_ADDRESS] $ 0.00 1:09 pm - 1:34 pm" at bounding box center [282, 492] width 216 height 21
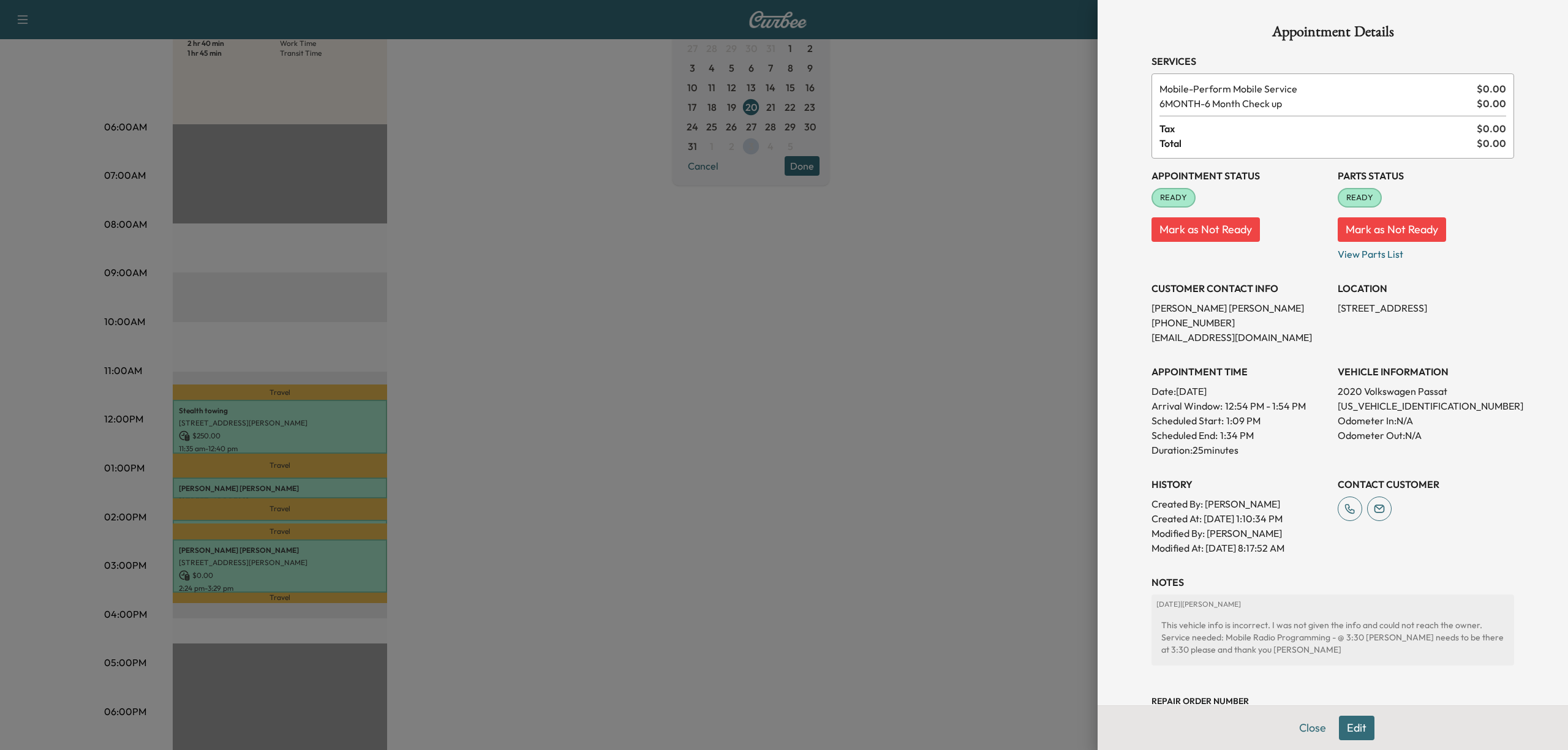
click at [849, 243] on div at bounding box center [784, 375] width 1568 height 750
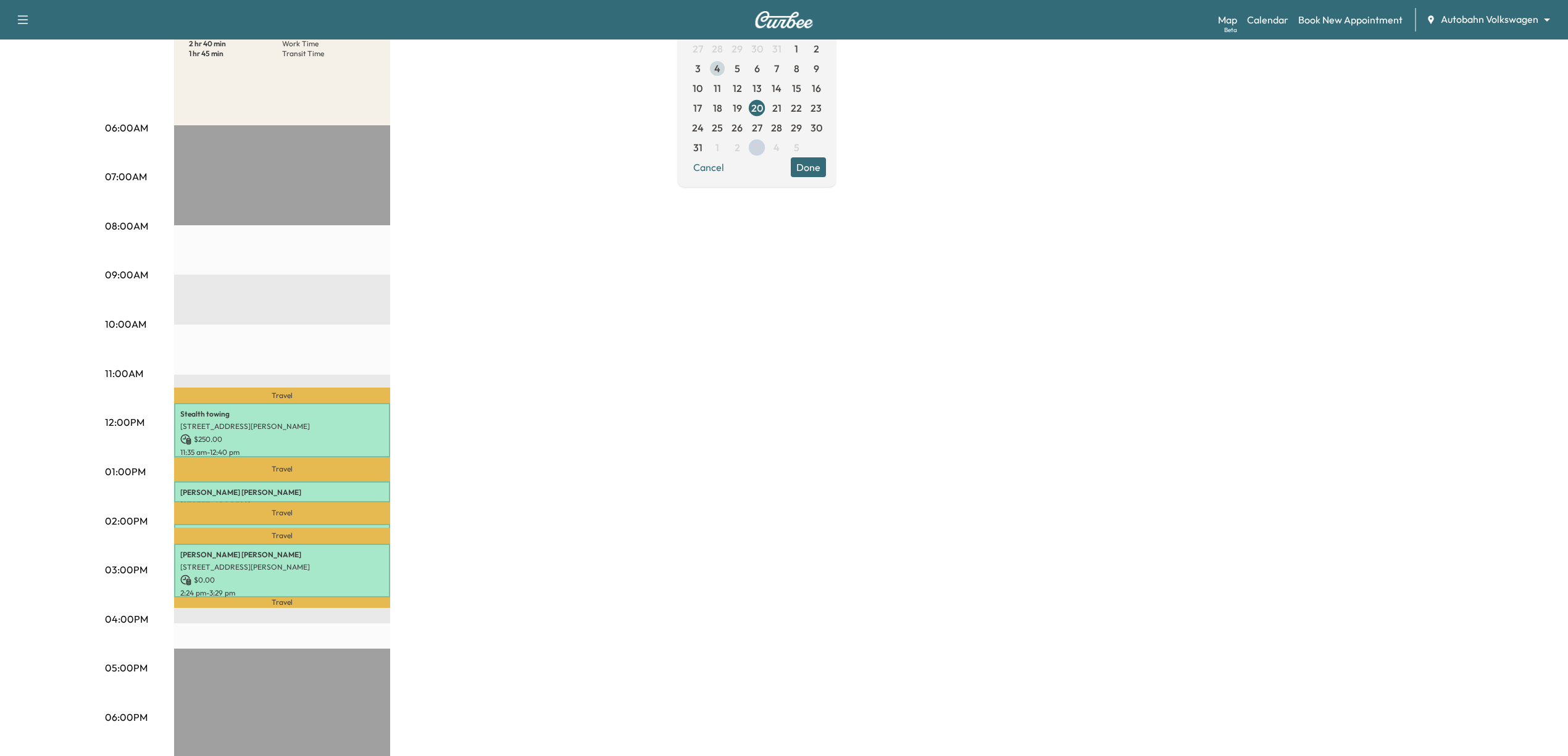
click at [720, 70] on span "4" at bounding box center [717, 68] width 6 height 15
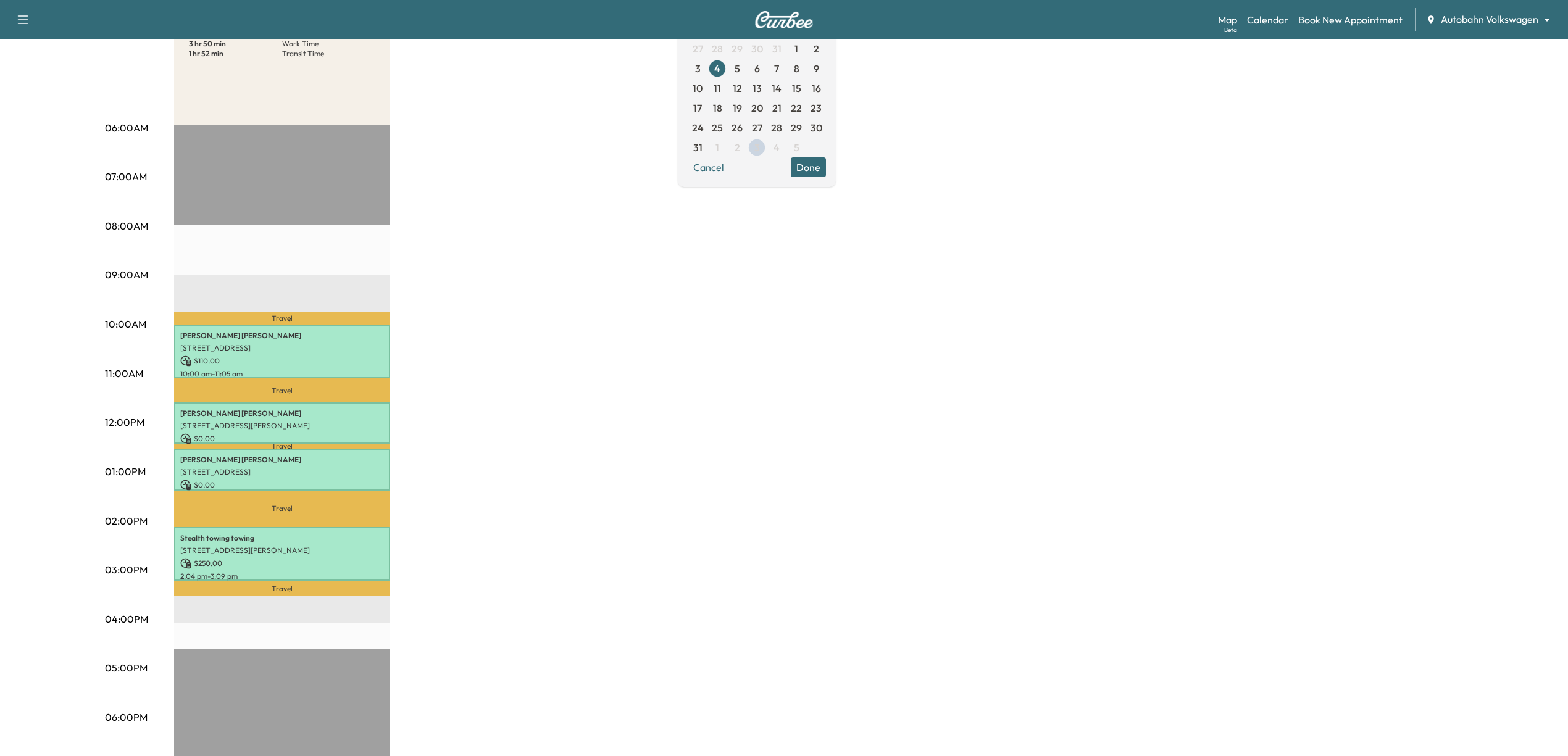
click at [826, 175] on button "Done" at bounding box center [809, 167] width 35 height 20
